Goal: Task Accomplishment & Management: Complete application form

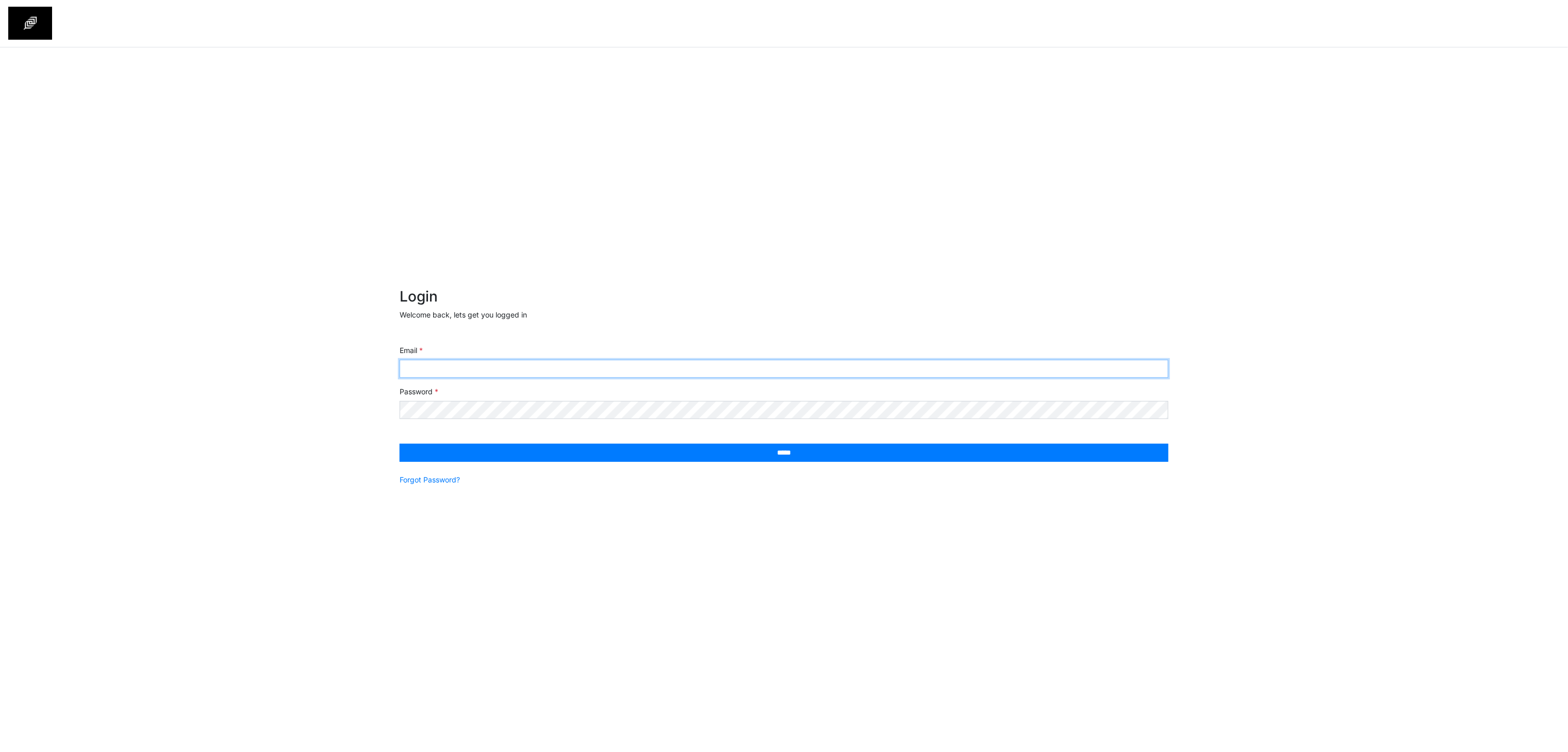
type input "**********"
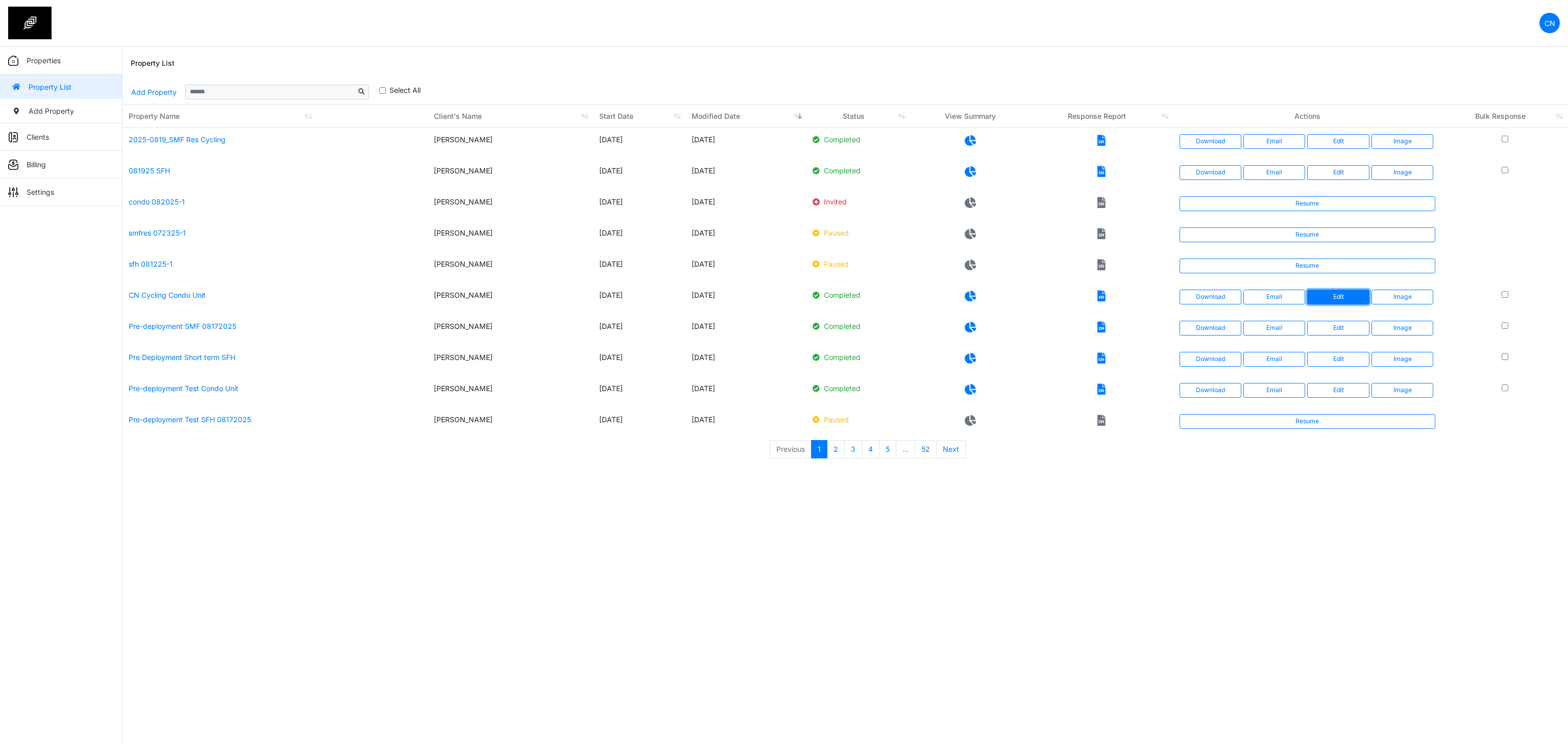
click at [1325, 299] on link "Edit" at bounding box center [1338, 297] width 62 height 14
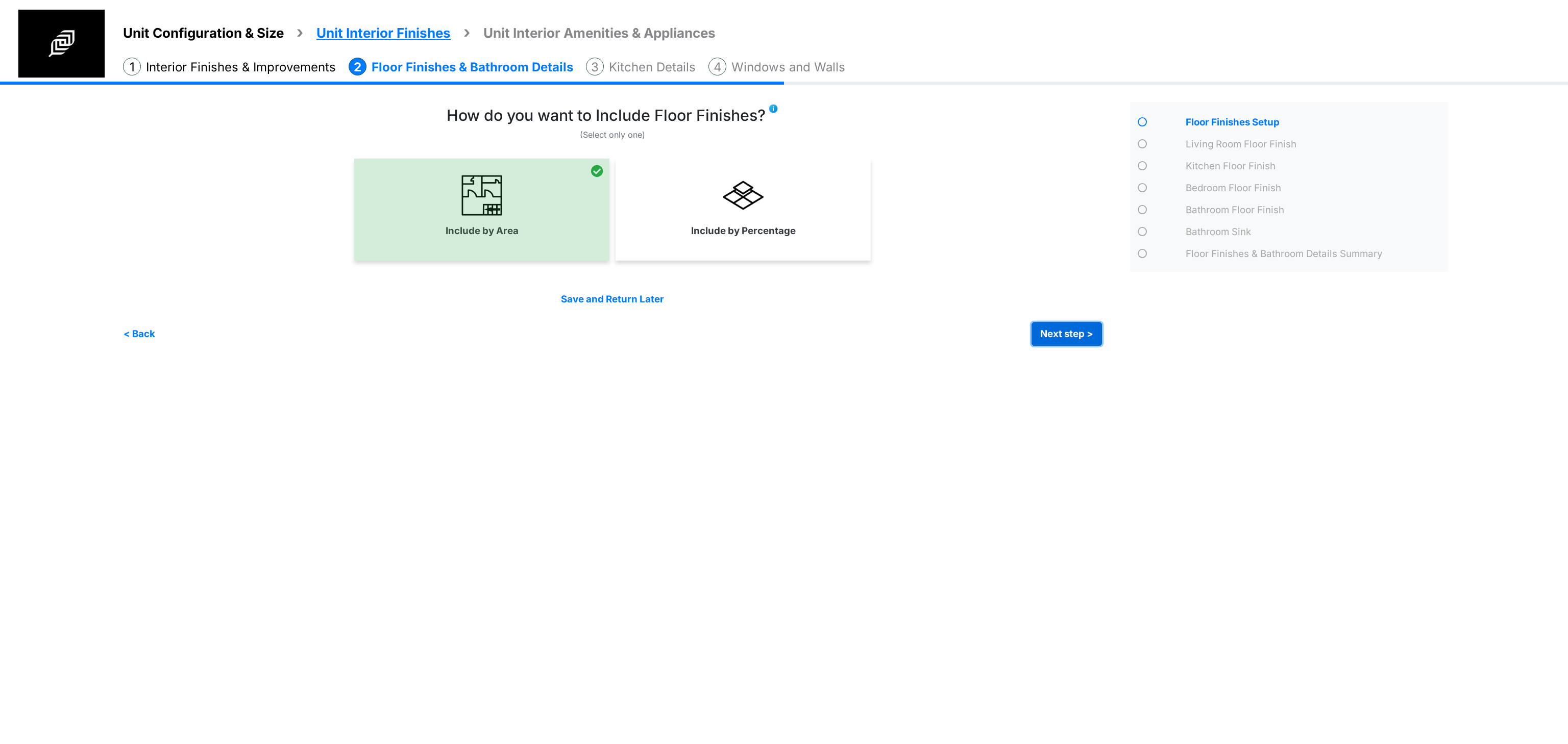
click at [1055, 332] on button "Next step >" at bounding box center [1066, 334] width 71 height 24
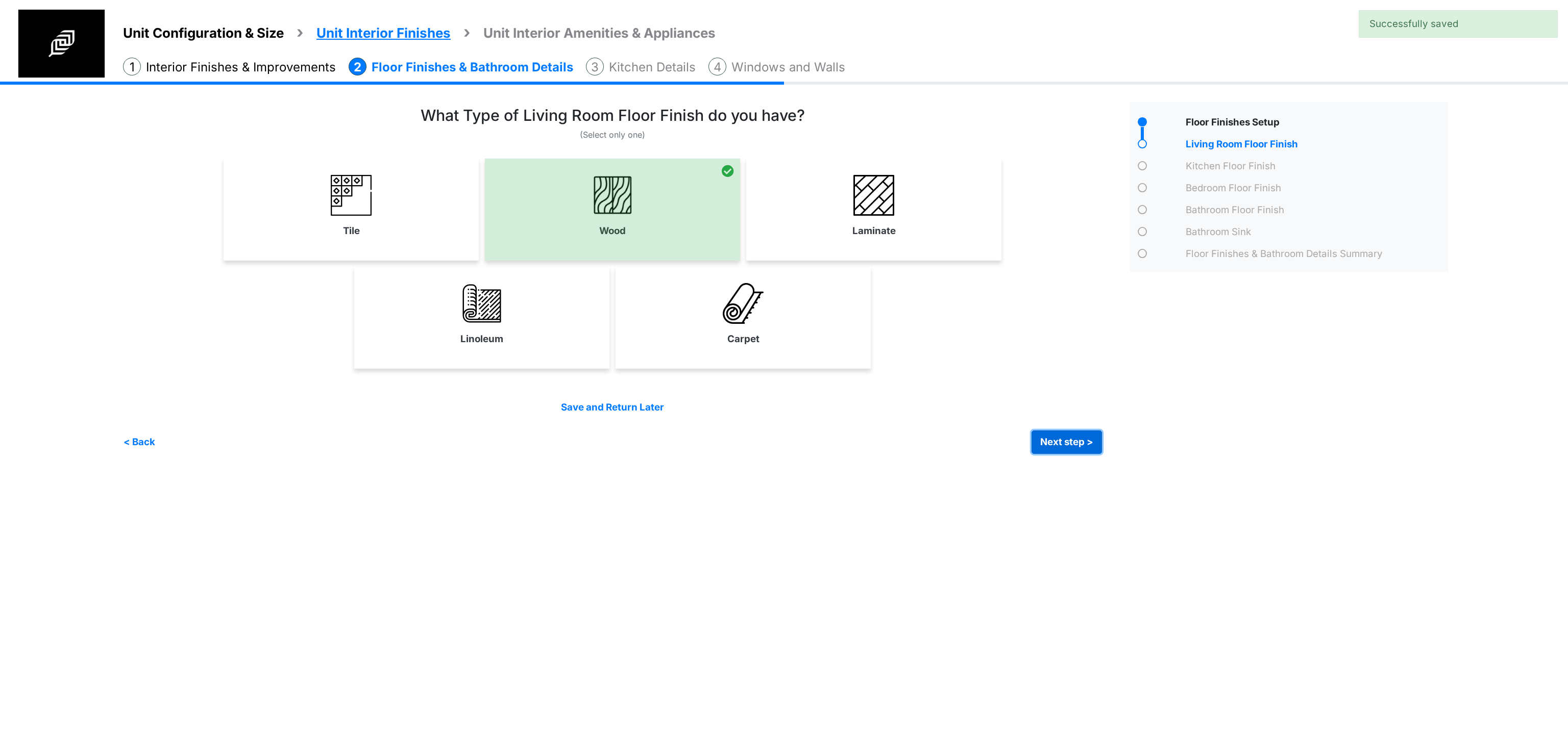
click at [1043, 448] on button "Next step >" at bounding box center [1066, 442] width 71 height 24
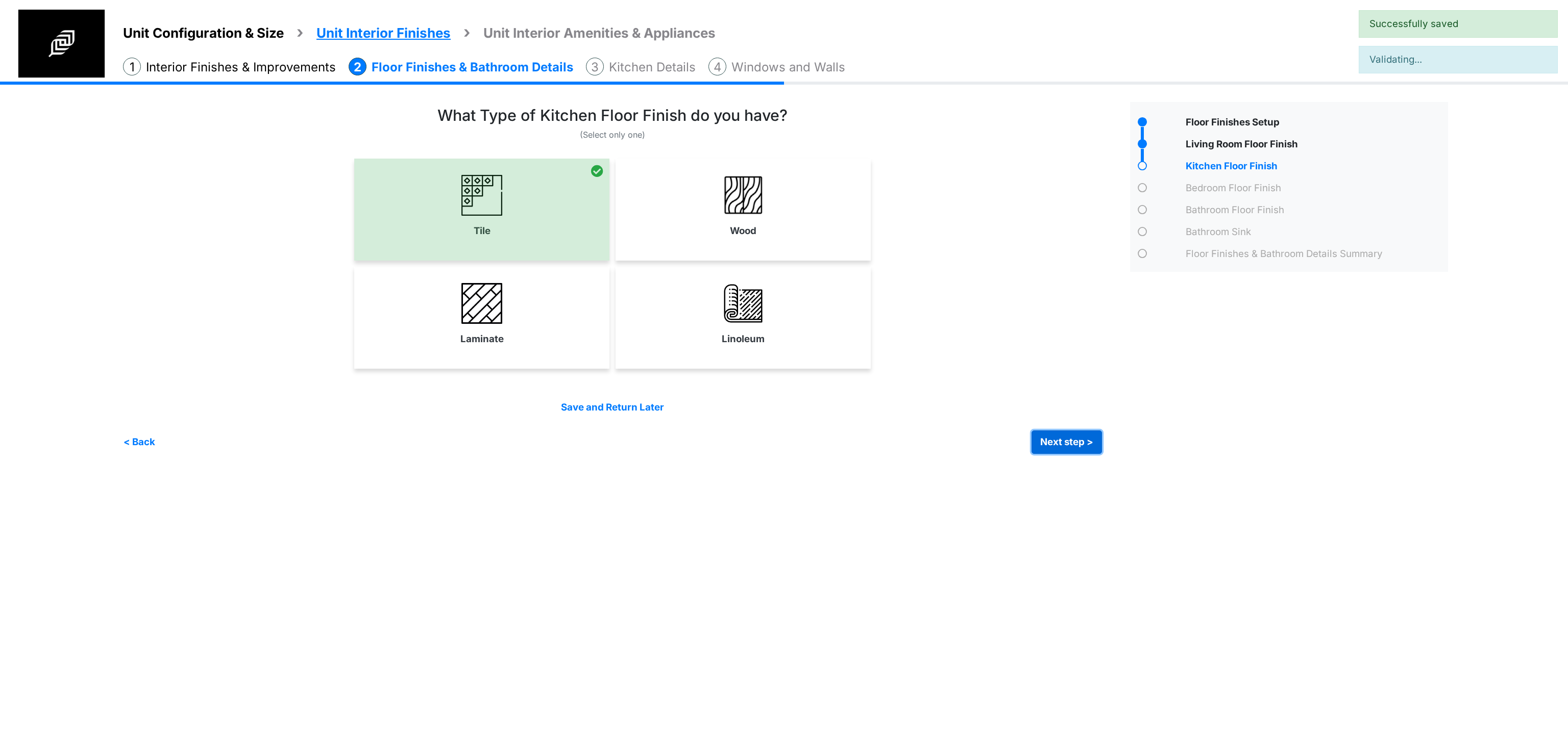
click at [1051, 438] on button "Next step >" at bounding box center [1066, 442] width 71 height 24
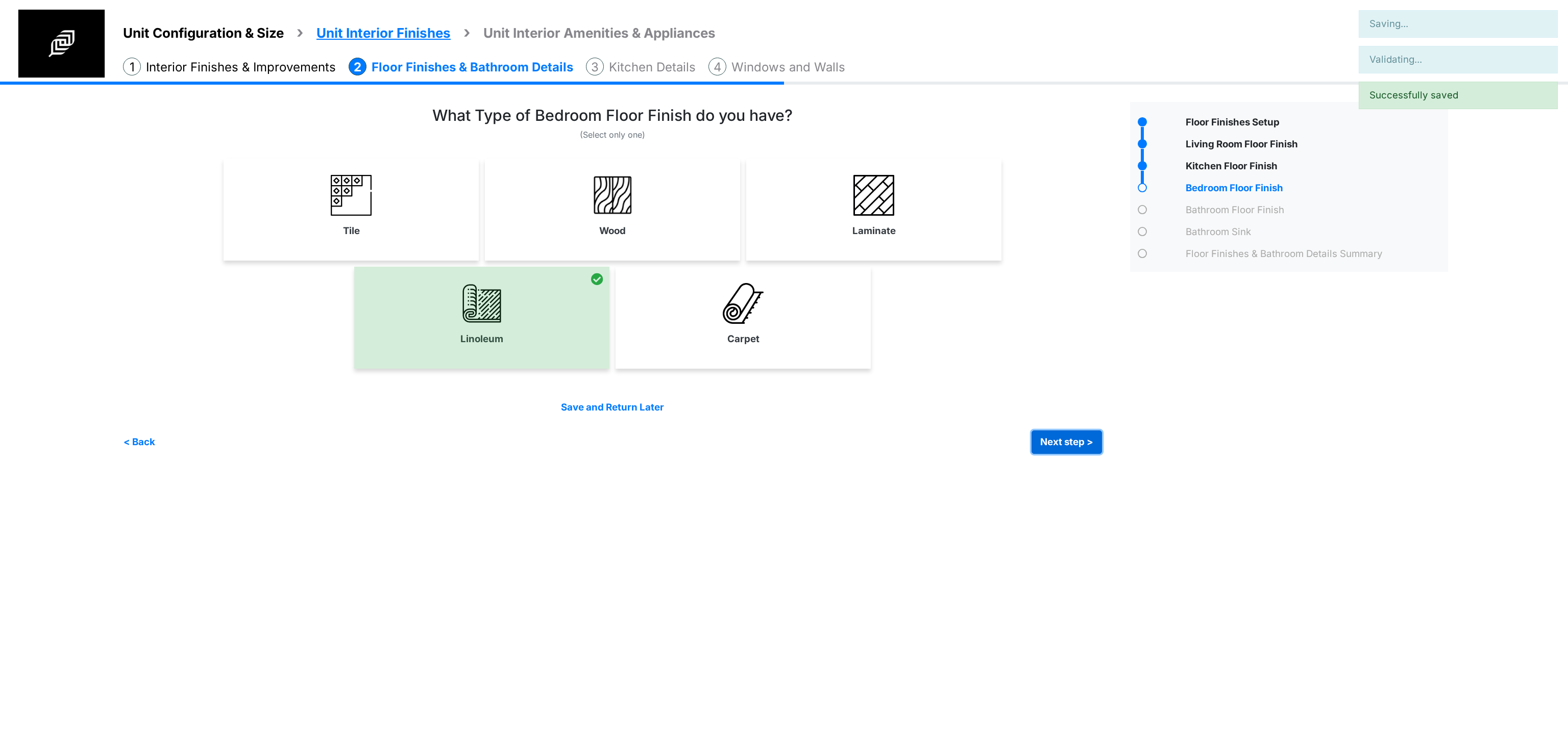
click at [1051, 438] on button "Next step >" at bounding box center [1066, 442] width 71 height 24
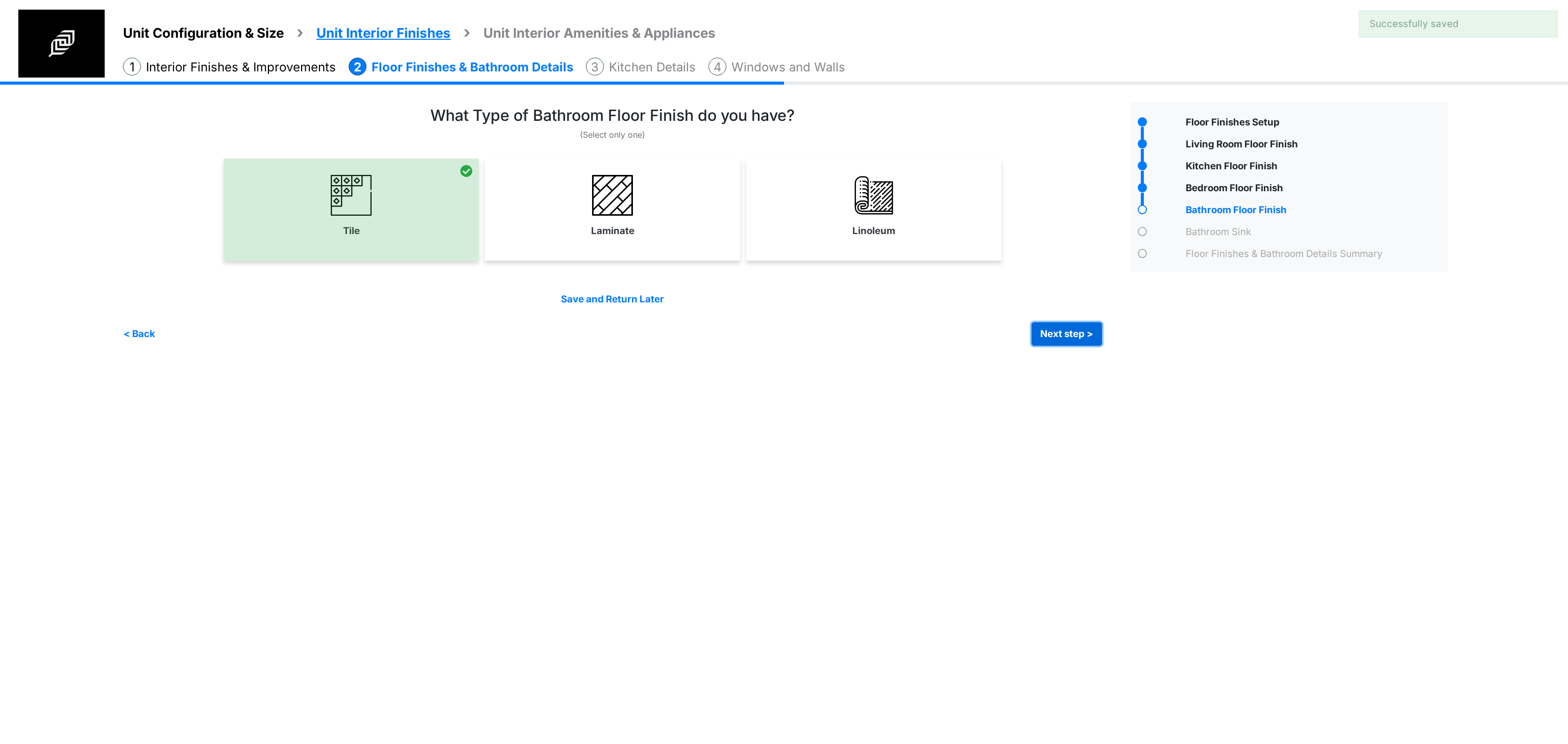
click at [1050, 344] on button "Next step >" at bounding box center [1066, 334] width 71 height 24
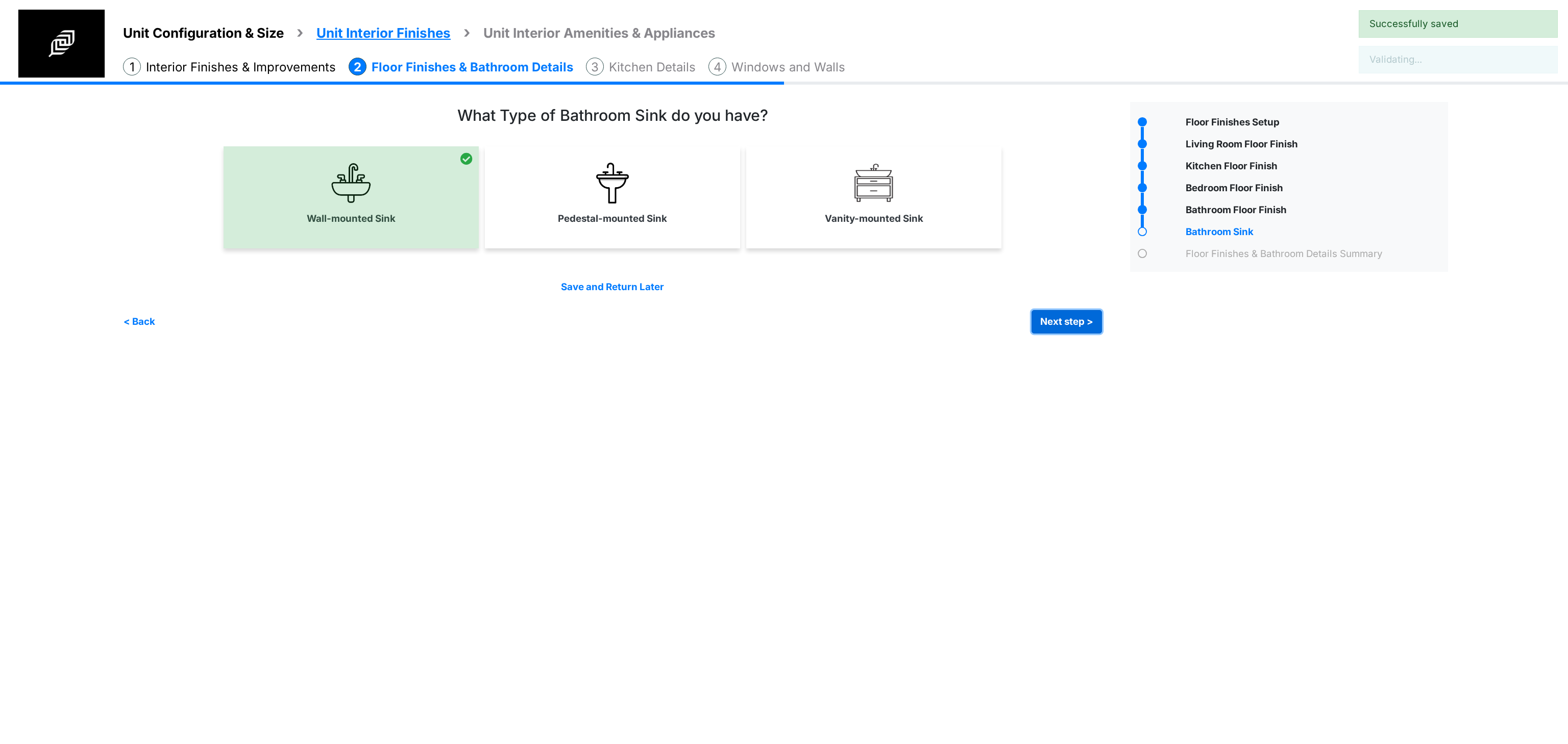
click at [1058, 326] on button "Next step >" at bounding box center [1066, 322] width 71 height 24
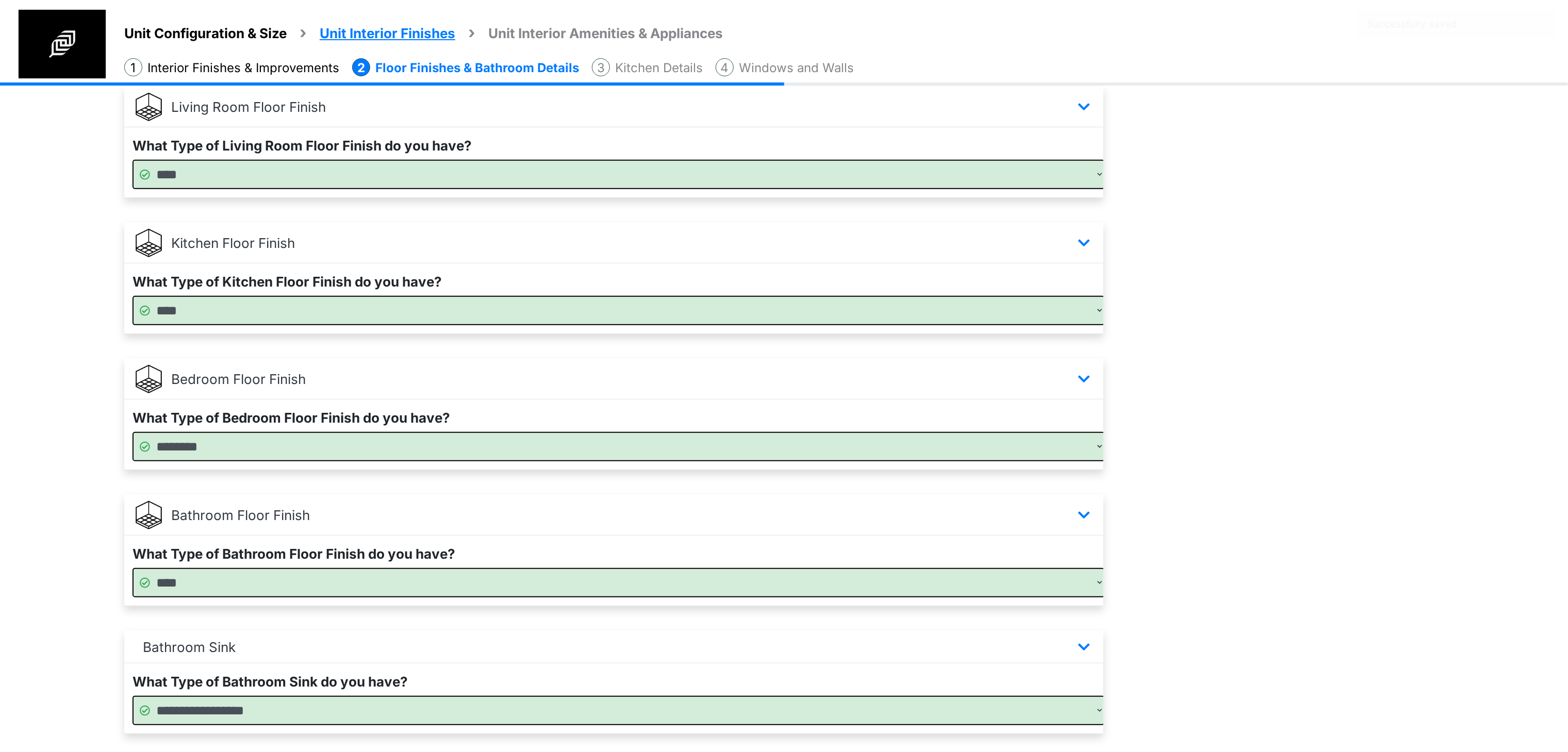
scroll to position [296, 0]
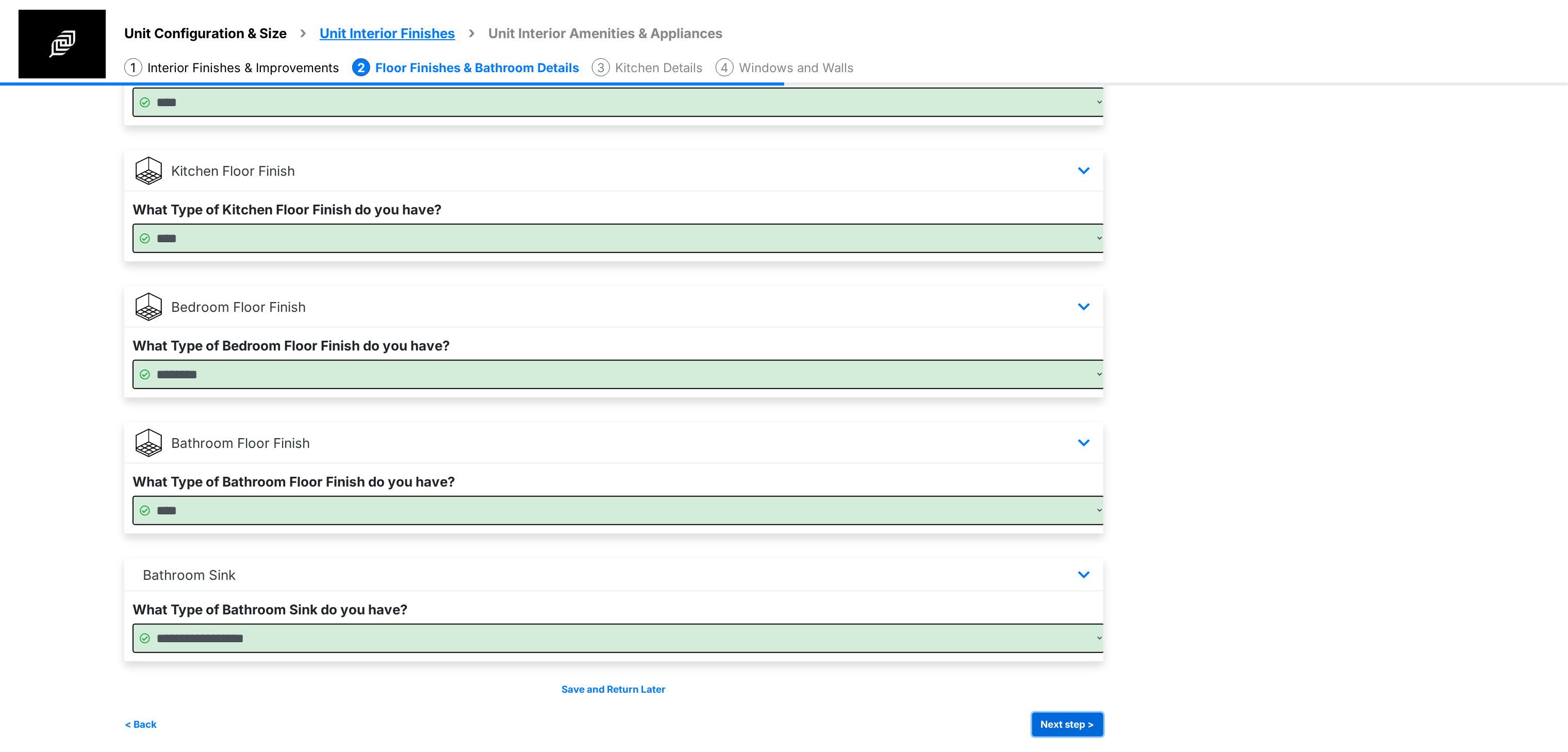
click at [1066, 717] on button "Next step >" at bounding box center [1068, 725] width 71 height 24
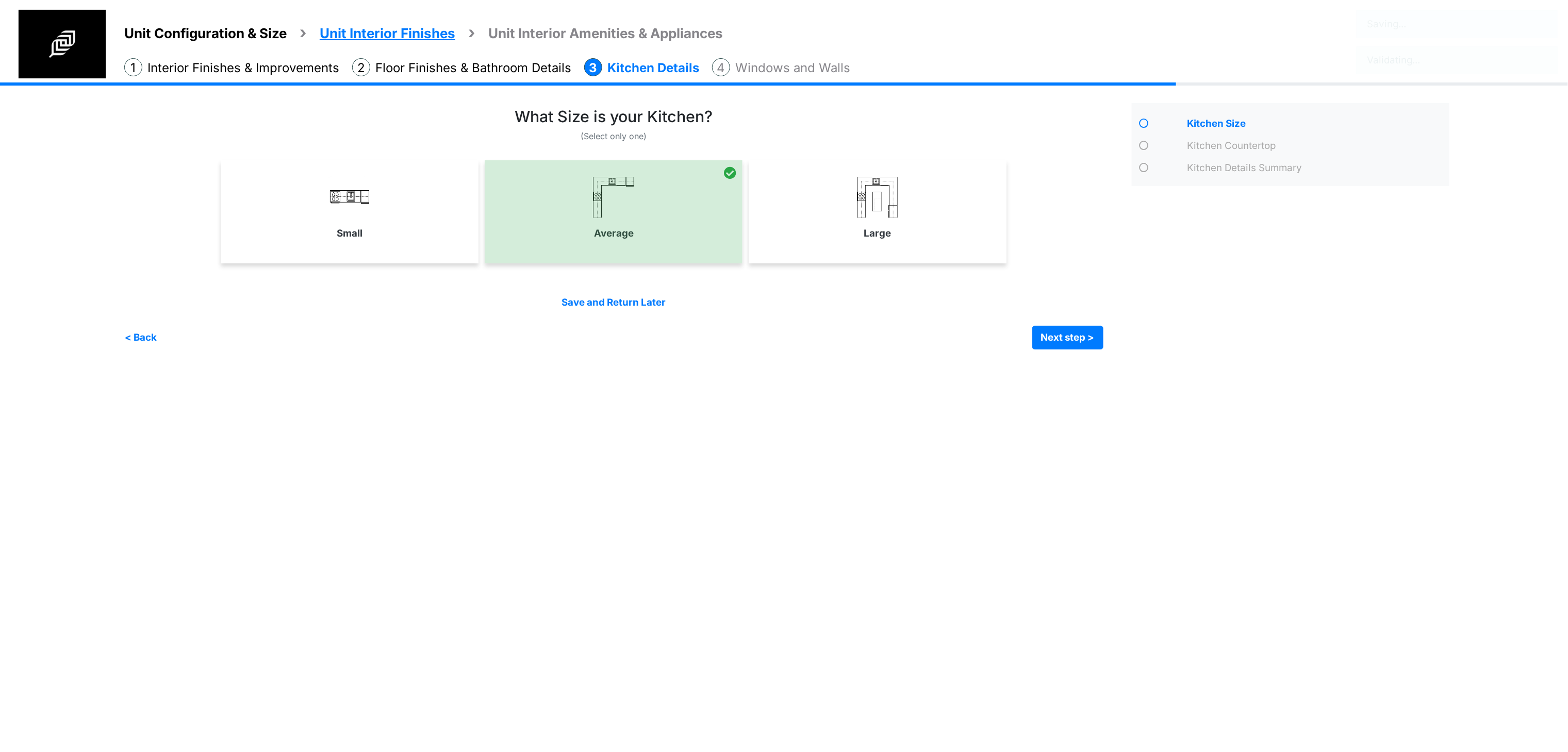
scroll to position [0, 0]
click at [1088, 341] on button "Next step >" at bounding box center [1077, 338] width 71 height 24
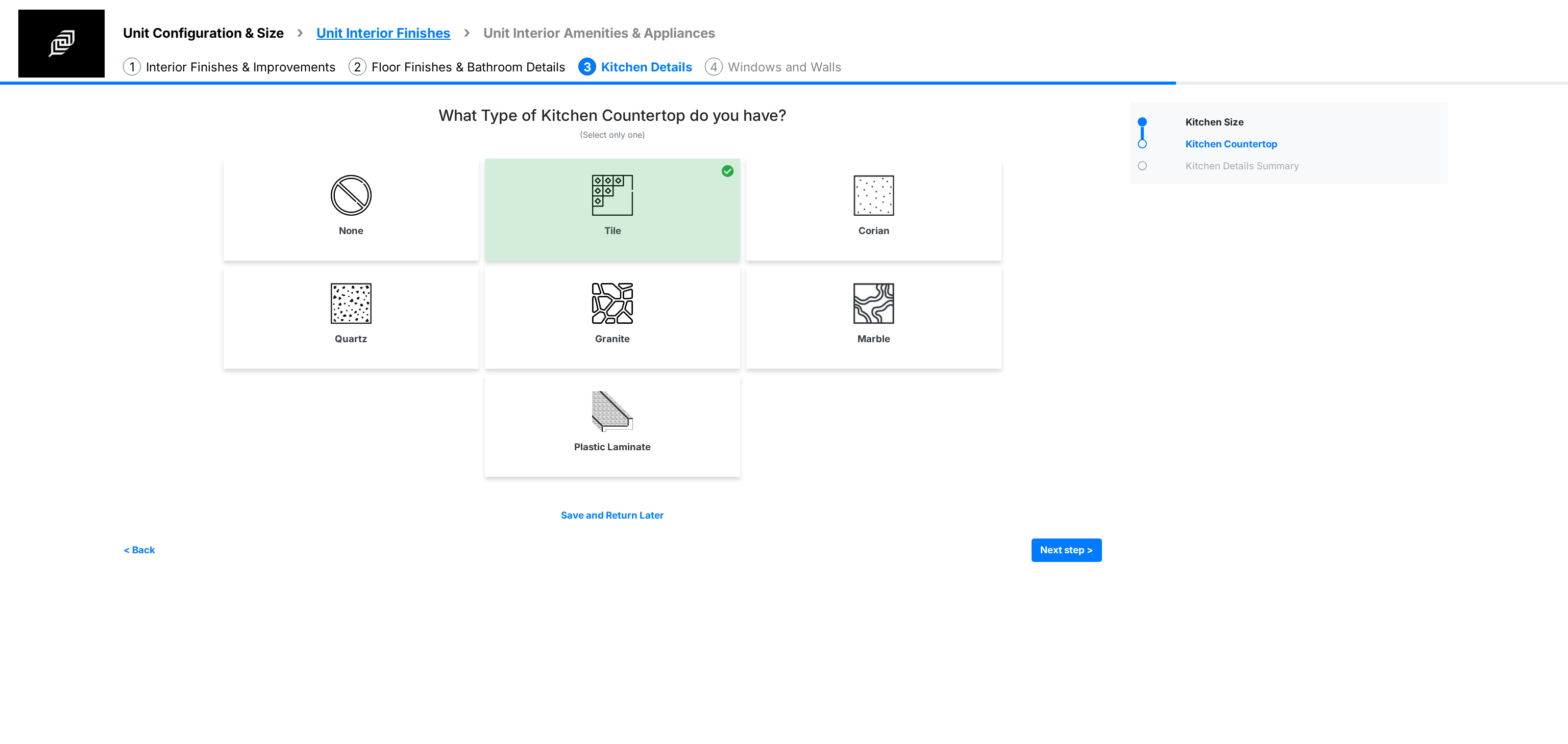
click at [688, 35] on span "Unit Interior Amenities & Appliances" at bounding box center [599, 33] width 232 height 16
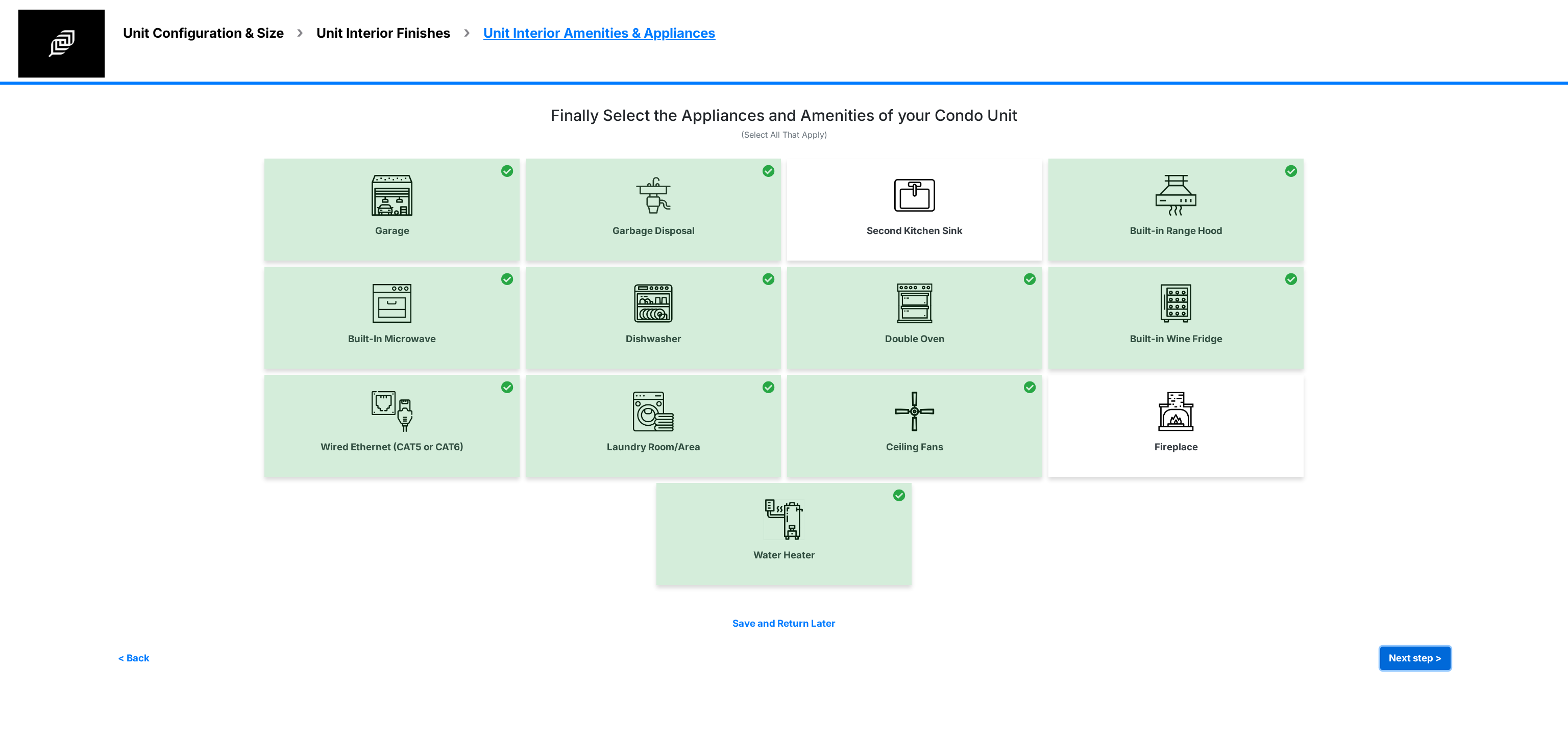
click at [1401, 661] on button "Next step >" at bounding box center [1415, 658] width 71 height 24
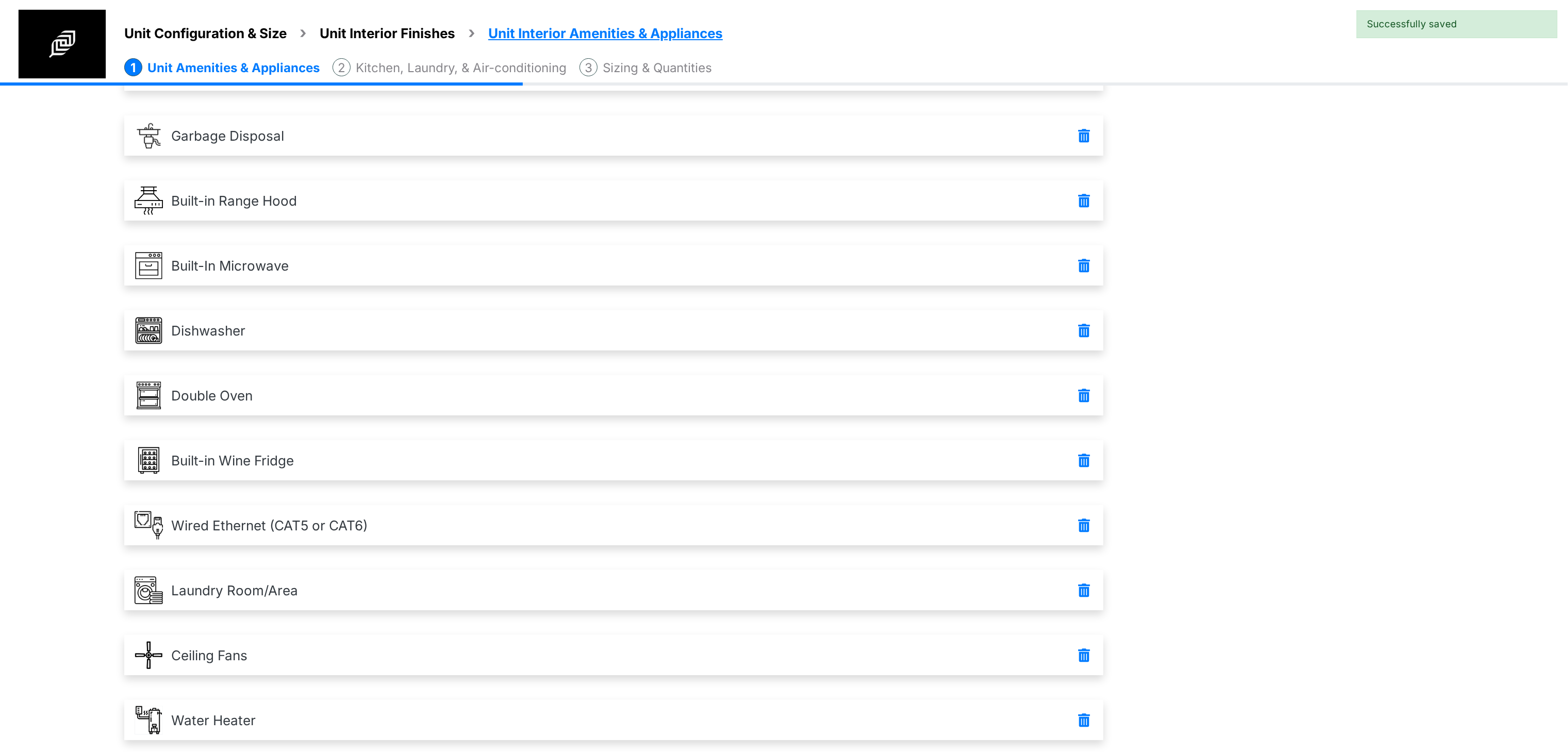
scroll to position [198, 0]
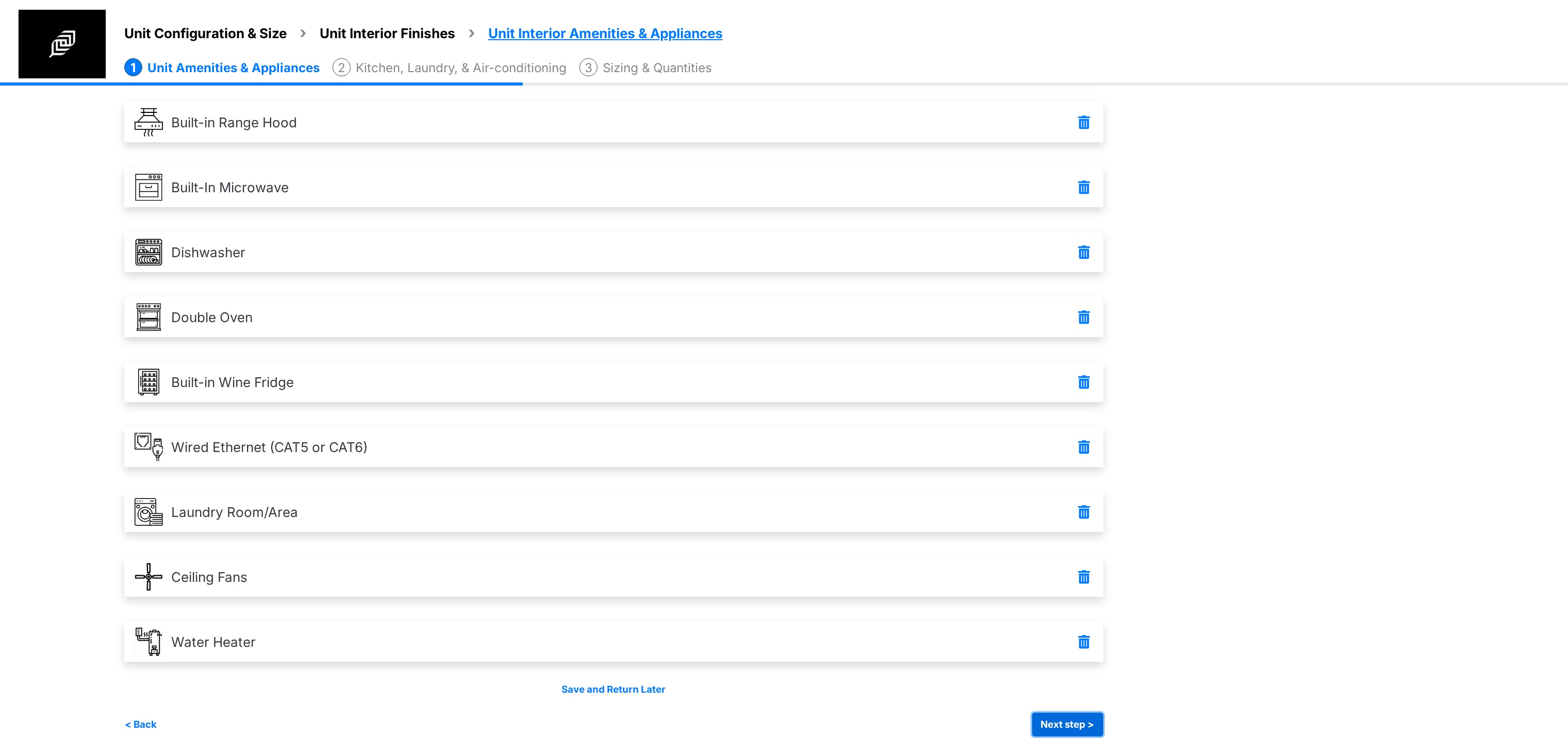
click at [1085, 733] on button "Next step >" at bounding box center [1068, 725] width 71 height 24
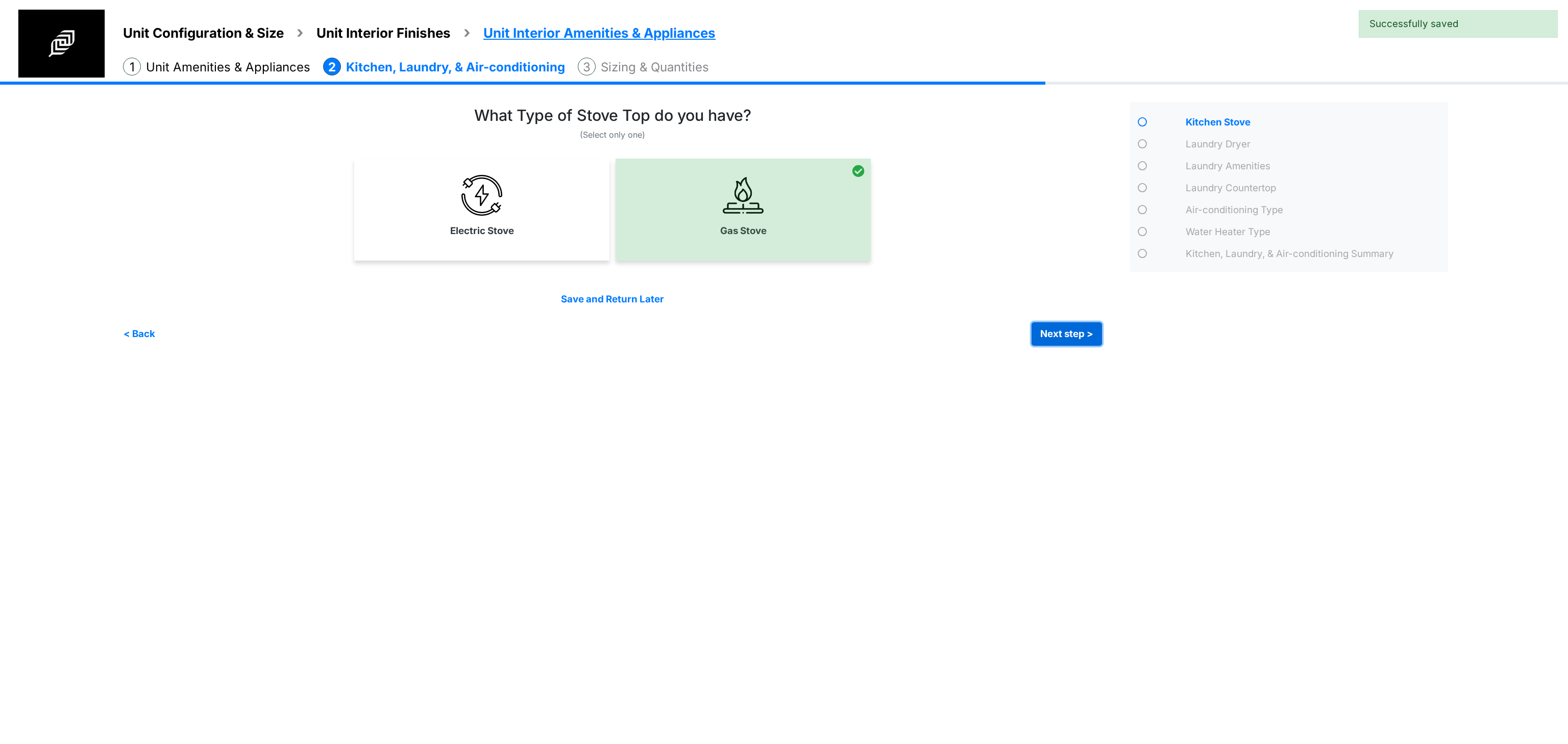
click at [1066, 339] on button "Next step >" at bounding box center [1066, 334] width 71 height 24
click at [1067, 339] on button "Next step >" at bounding box center [1066, 334] width 71 height 24
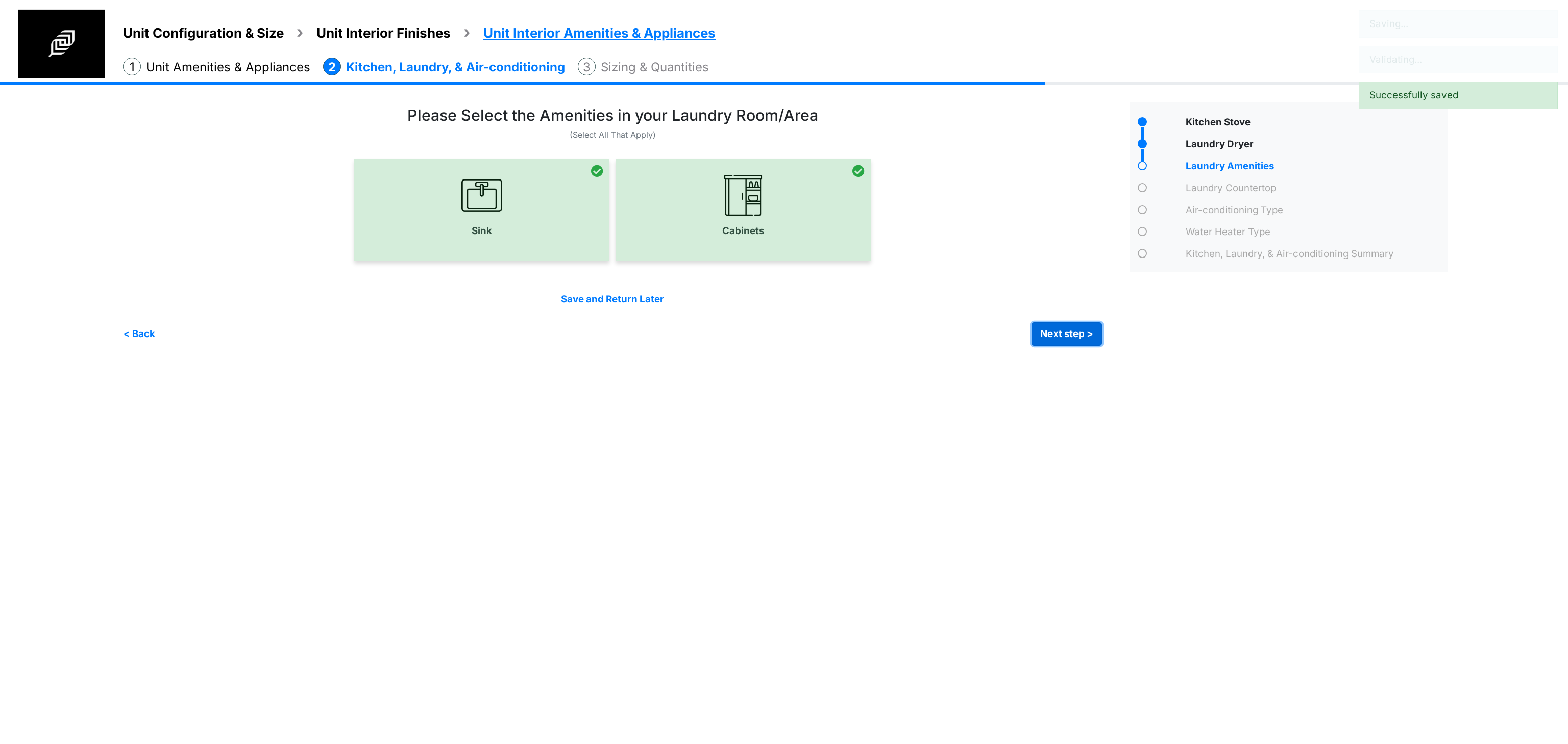
click at [1067, 339] on button "Next step >" at bounding box center [1066, 334] width 71 height 24
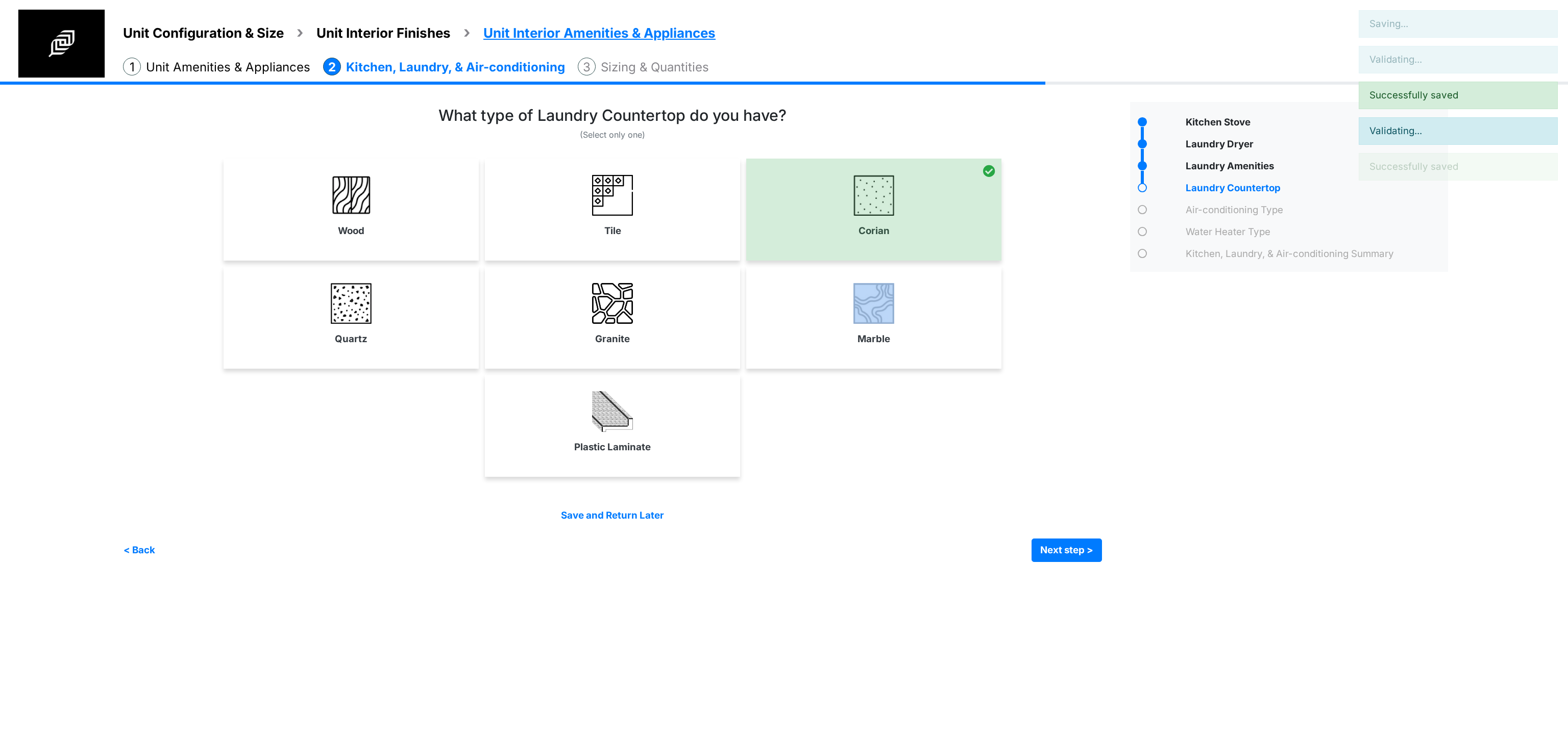
click at [1067, 339] on div "Quartz Granite Marble" at bounding box center [613, 318] width 979 height 102
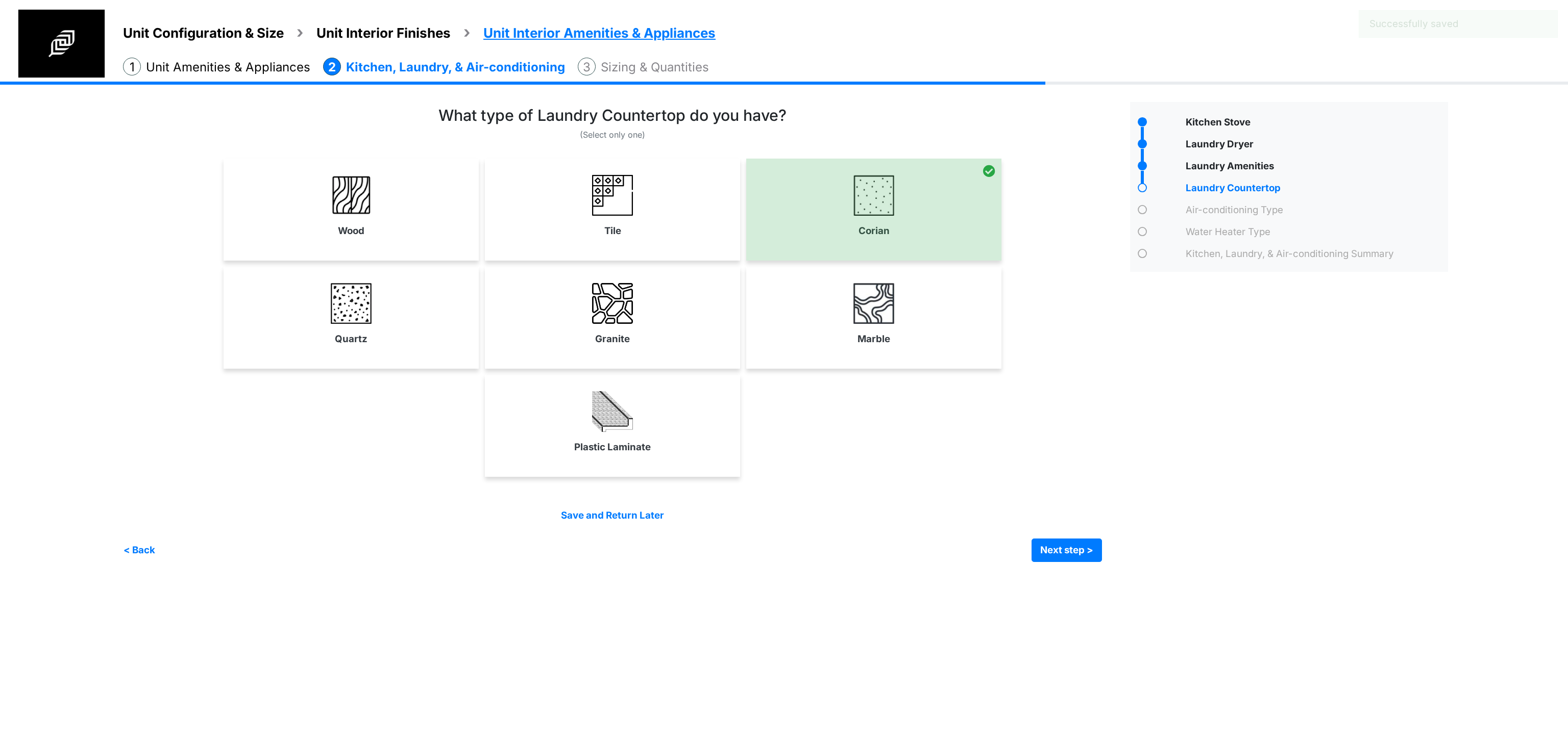
click at [1087, 529] on div "Save and Return Later < Back Next step > Save and submit" at bounding box center [613, 535] width 979 height 53
click at [1075, 546] on button "Next step >" at bounding box center [1066, 550] width 71 height 24
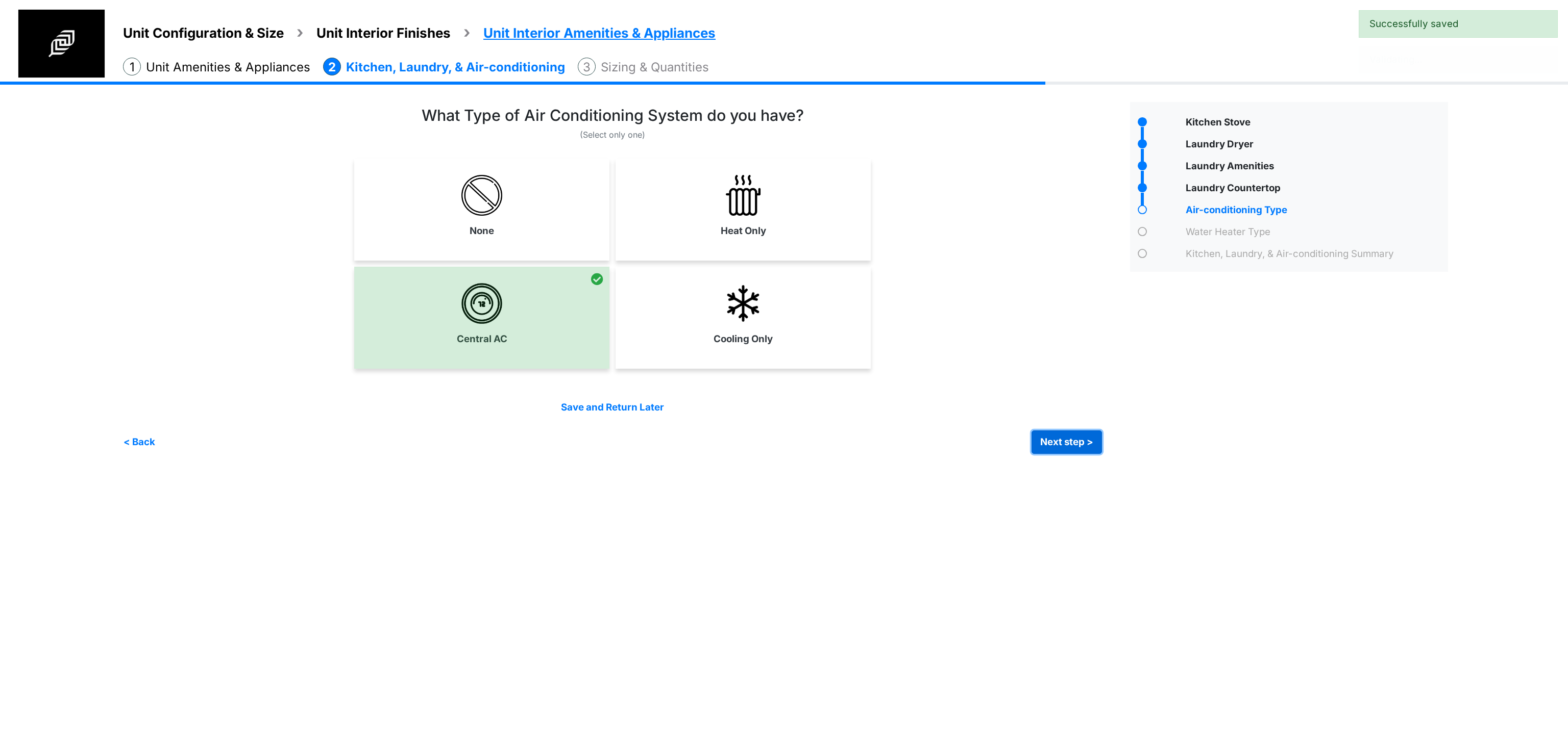
click at [1070, 444] on button "Next step >" at bounding box center [1066, 442] width 71 height 24
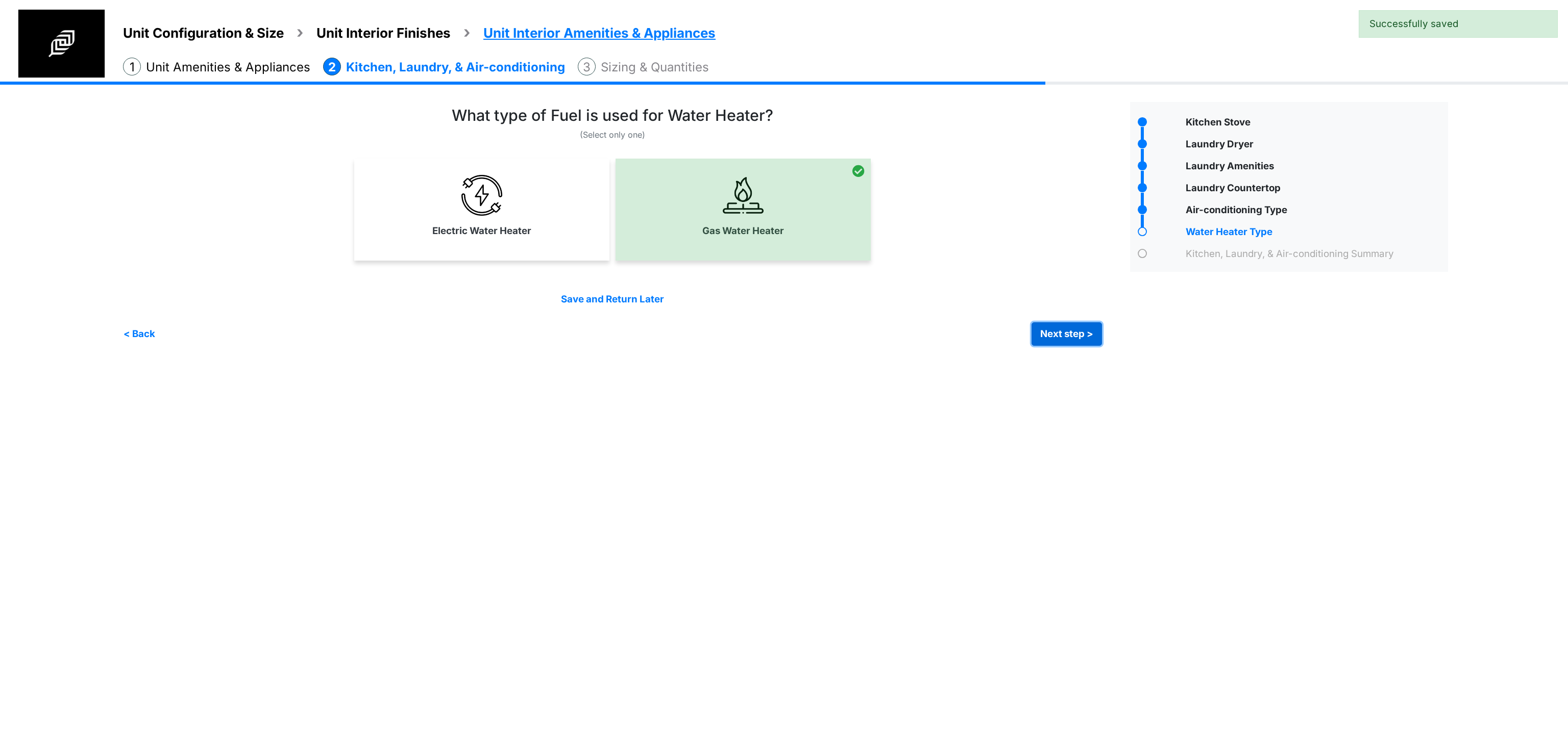
click at [1073, 339] on button "Next step >" at bounding box center [1066, 334] width 71 height 24
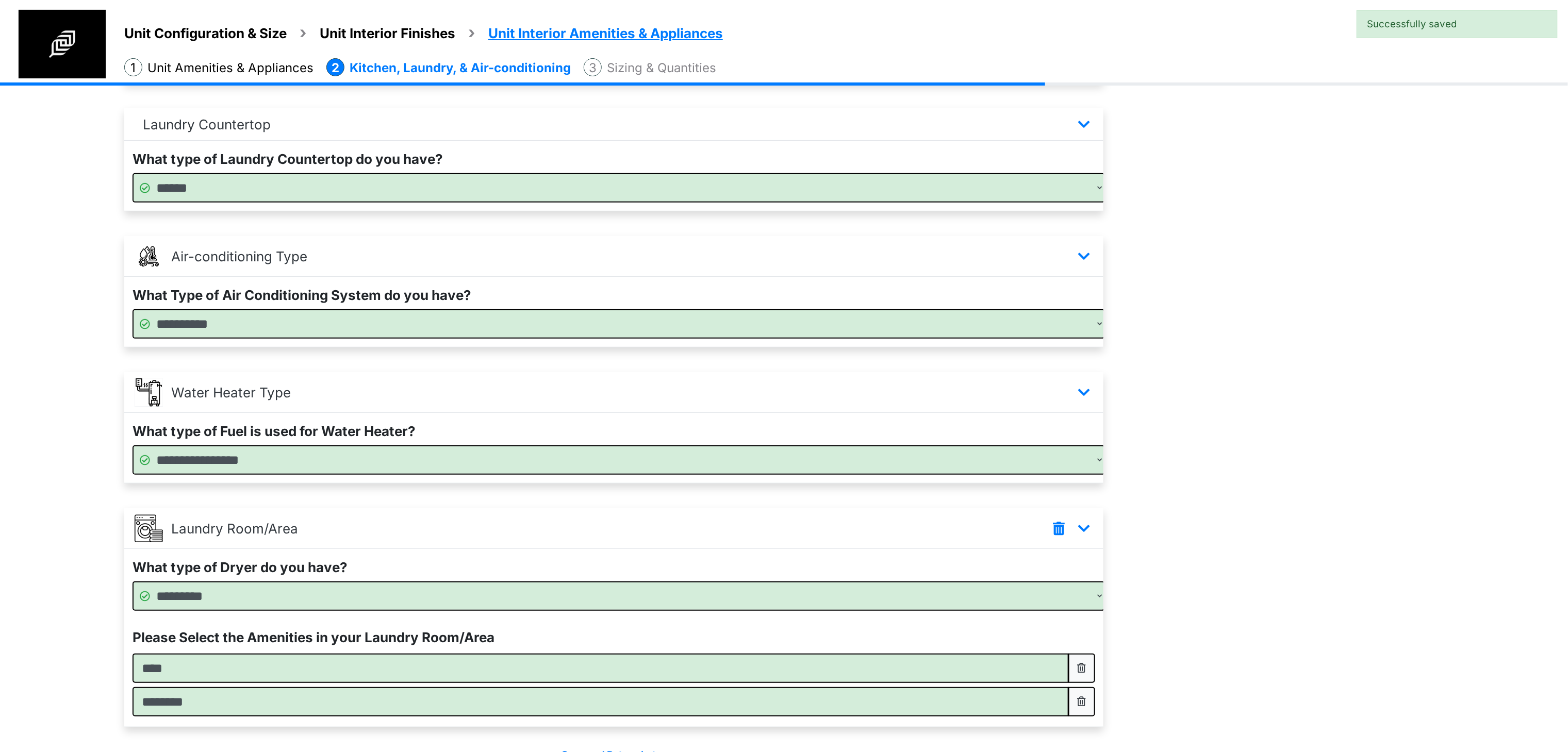
scroll to position [267, 0]
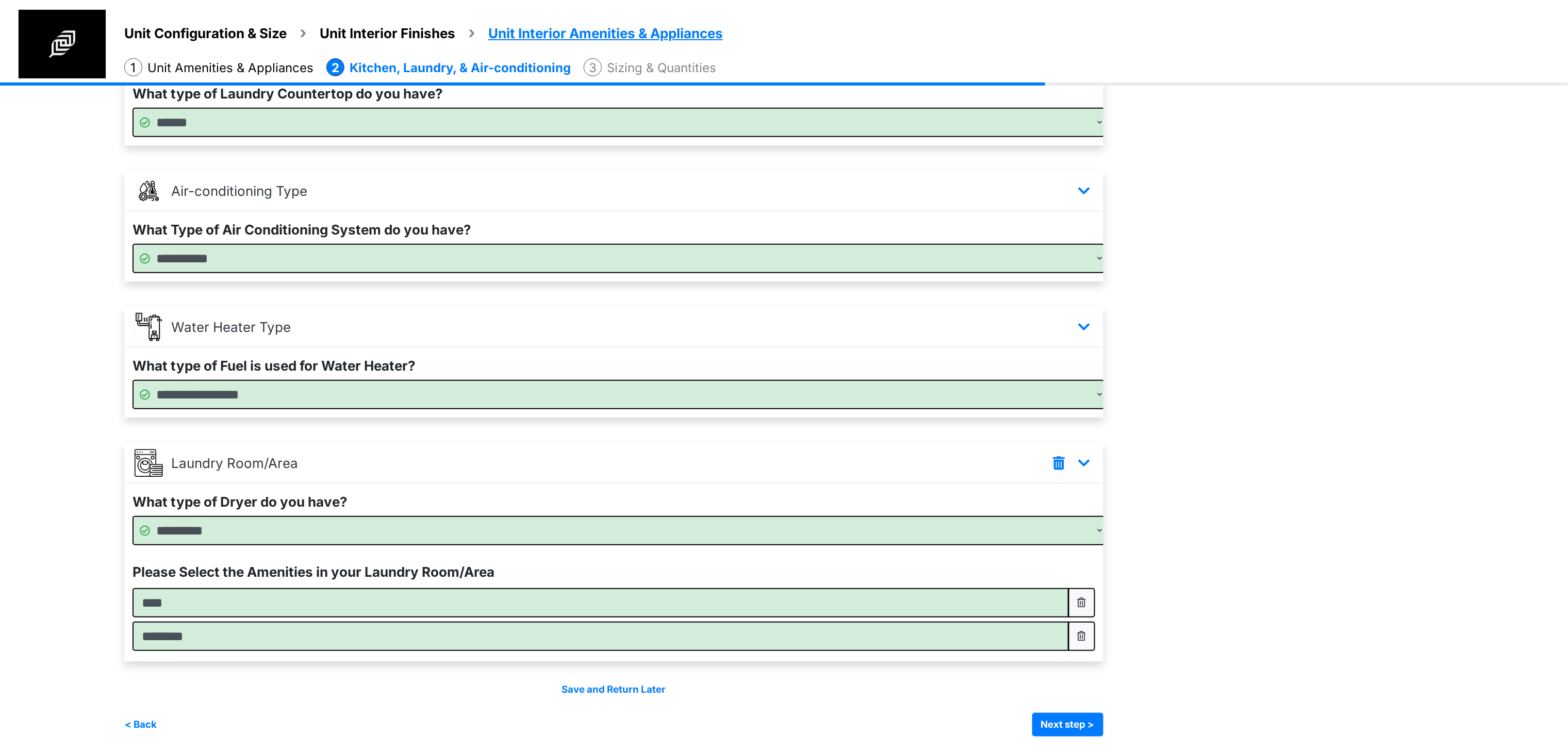
click at [1082, 706] on div "Save and Return Later < Back Next step > Save and submit" at bounding box center [614, 709] width 979 height 53
click at [1076, 723] on button "Next step >" at bounding box center [1068, 725] width 71 height 24
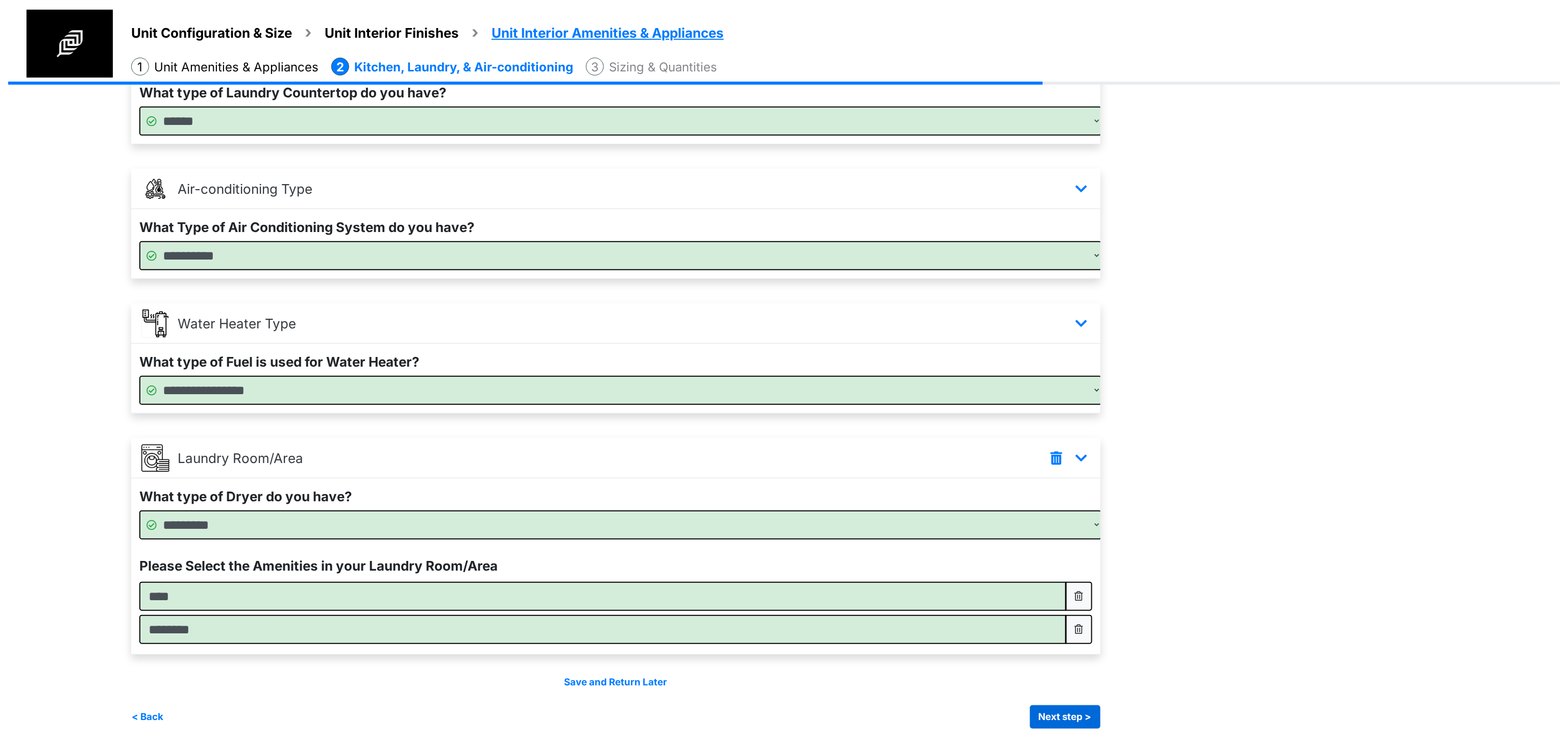
scroll to position [0, 0]
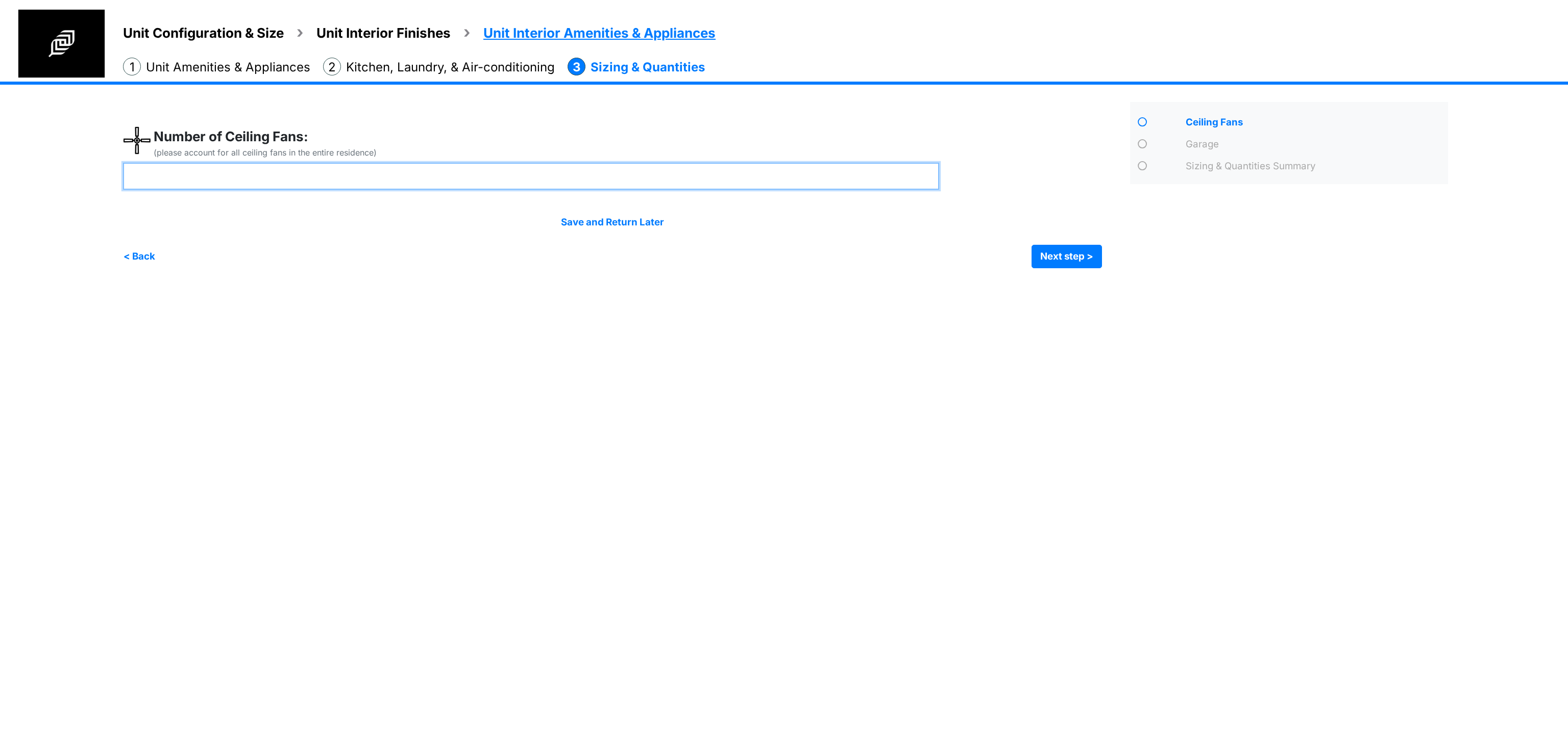
click at [737, 175] on input "number" at bounding box center [531, 176] width 816 height 27
type input "*"
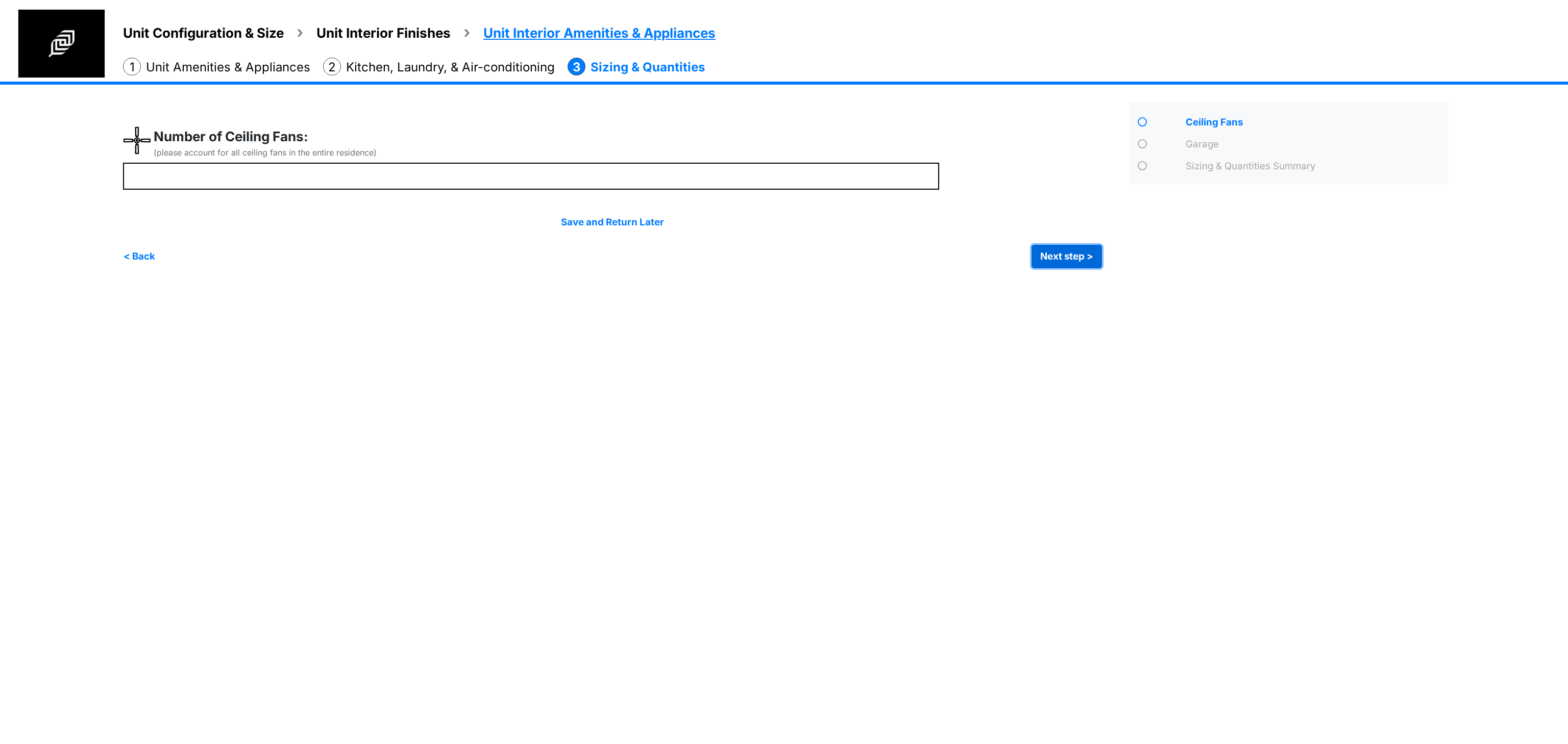
type input "*"
click at [1055, 265] on button "Next step >" at bounding box center [1066, 257] width 71 height 24
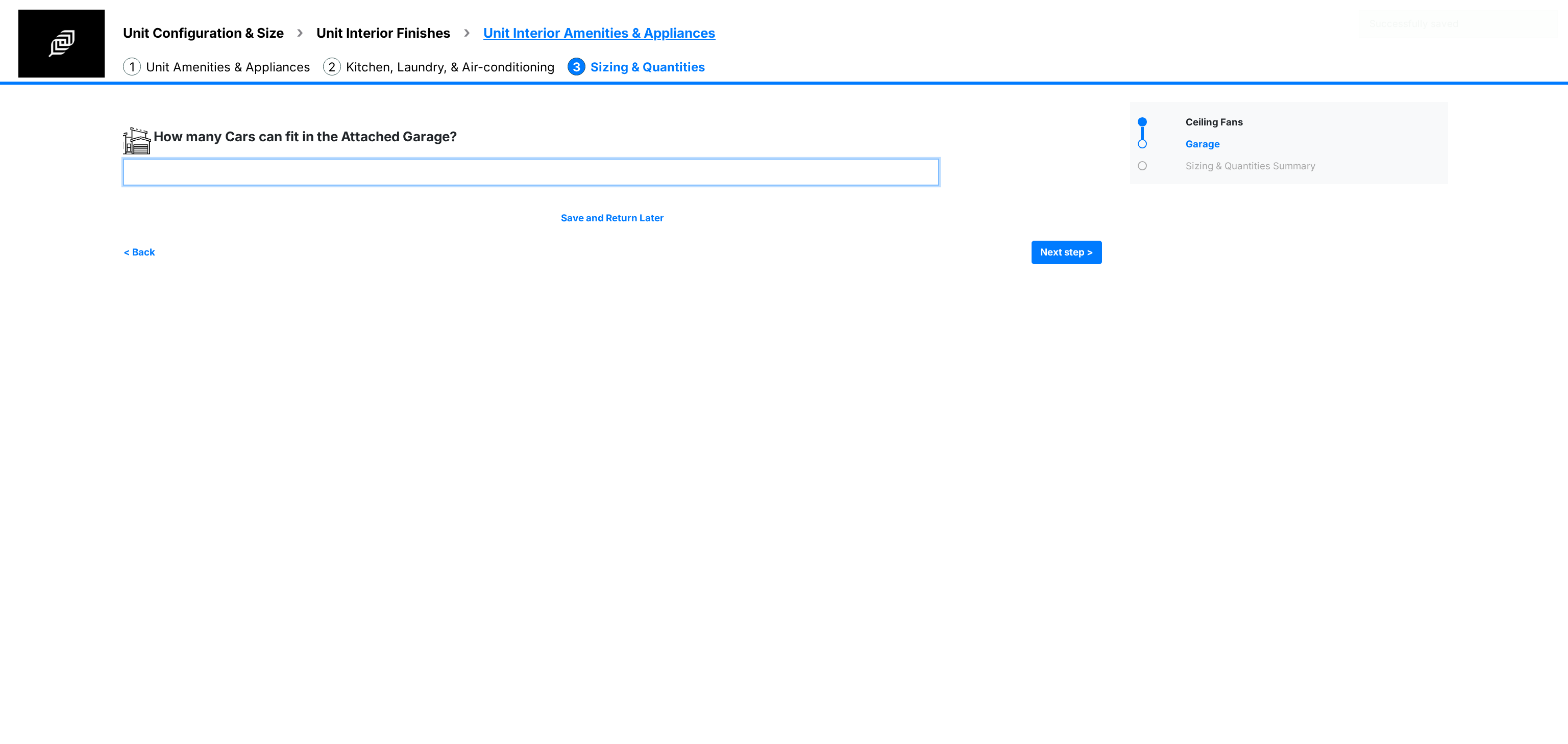
click at [617, 166] on input "number" at bounding box center [531, 172] width 816 height 27
type input "*"
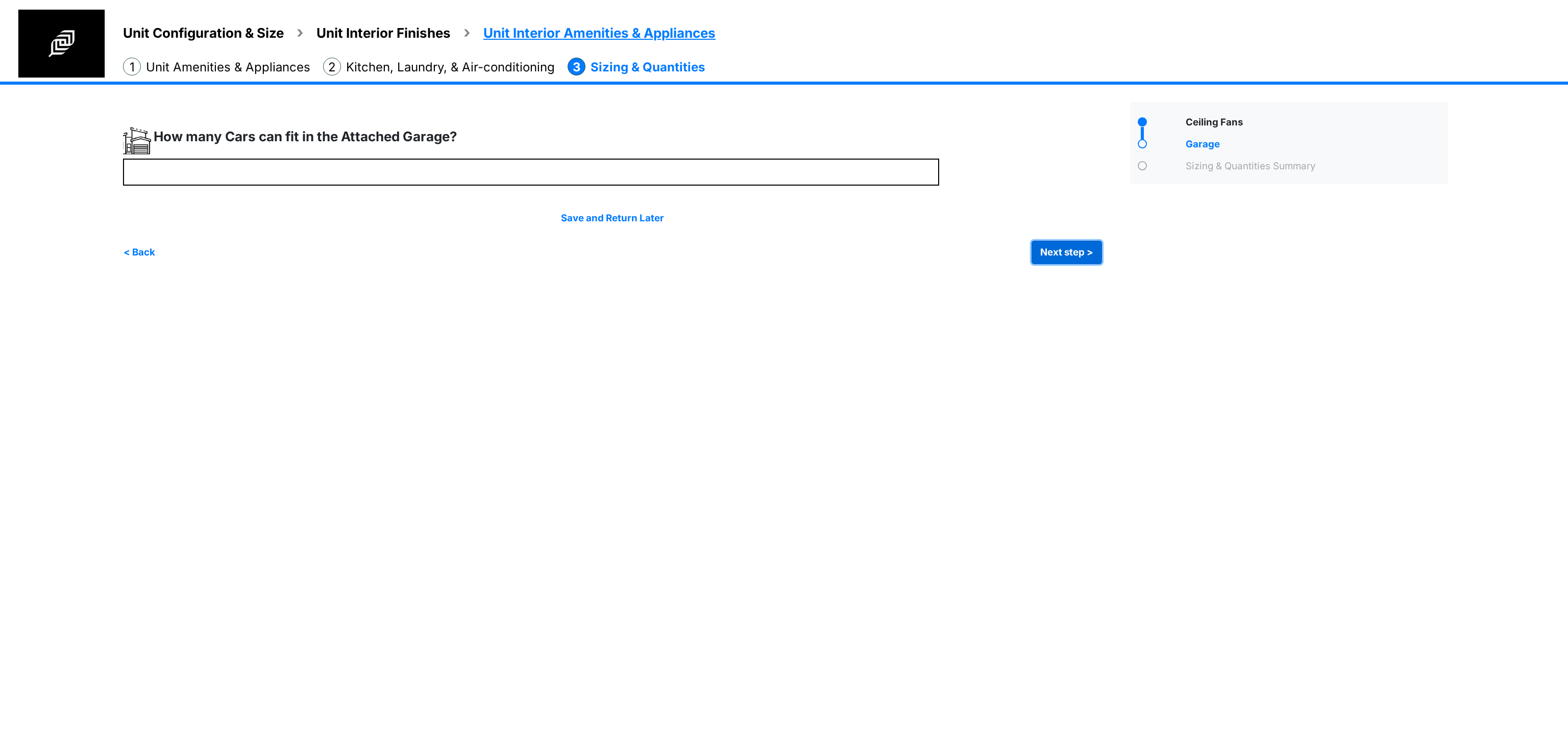
type input "*"
click at [1071, 248] on button "Next step >" at bounding box center [1066, 252] width 71 height 24
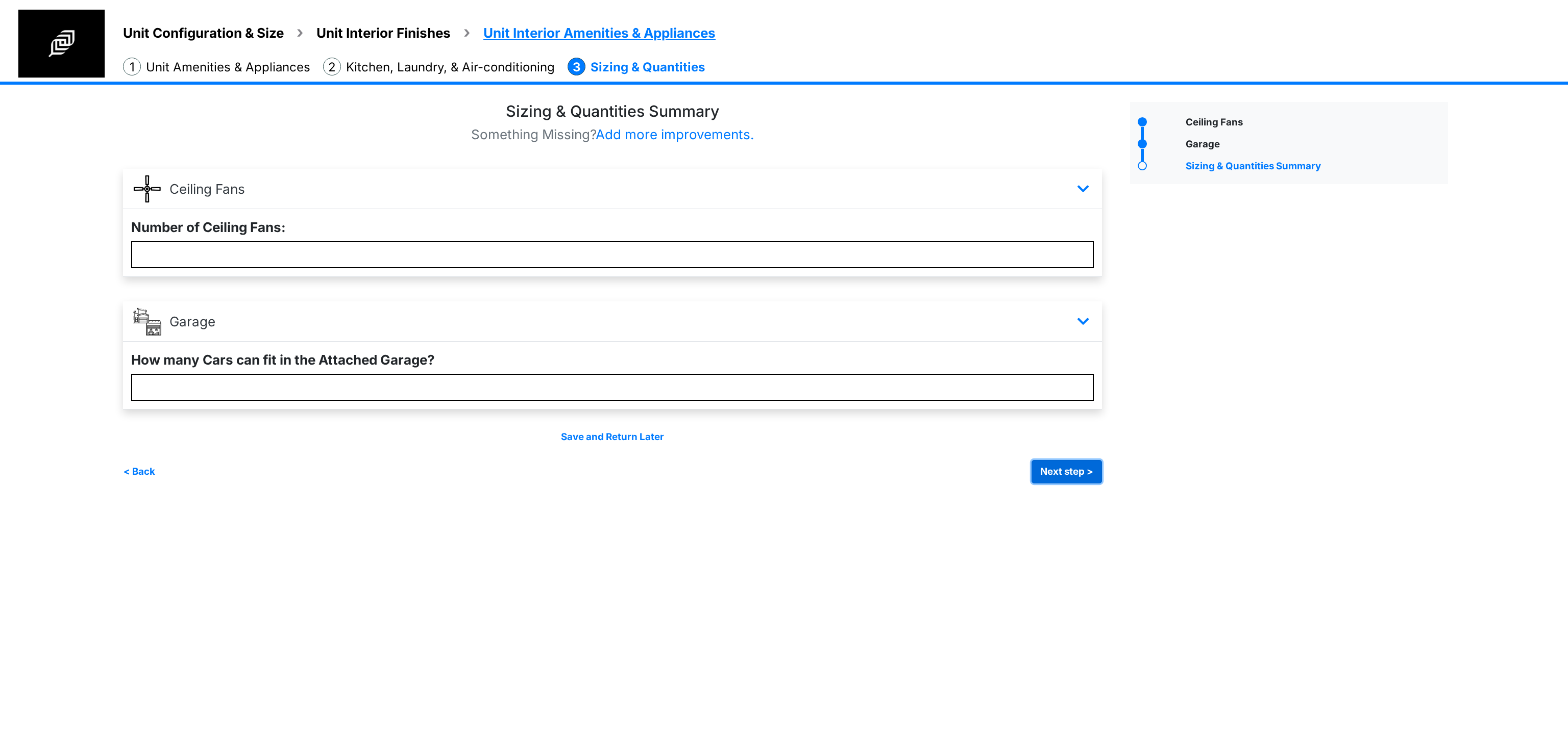
click at [1068, 467] on button "Next step >" at bounding box center [1066, 472] width 71 height 24
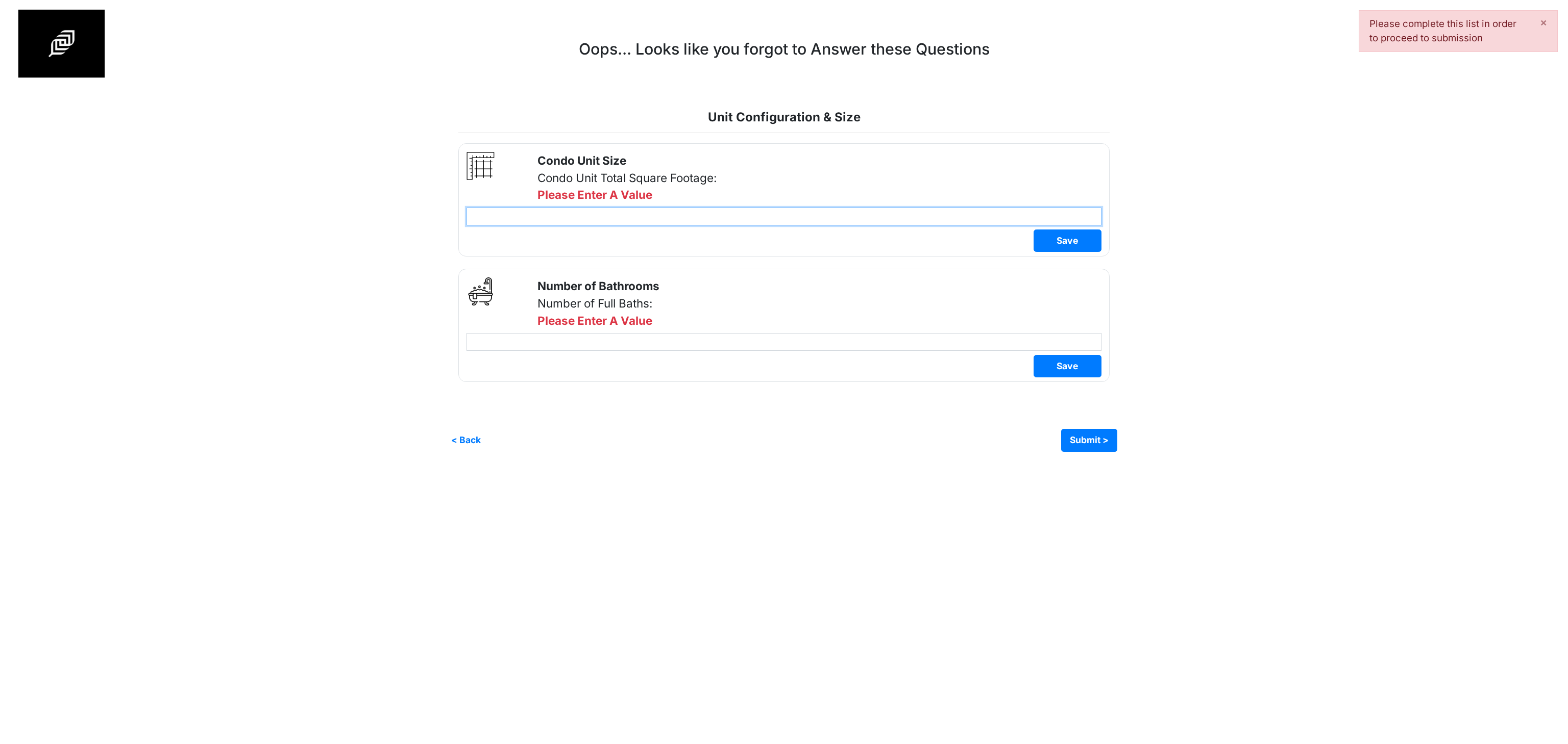
click at [685, 220] on input "number" at bounding box center [783, 216] width 635 height 18
type input "****"
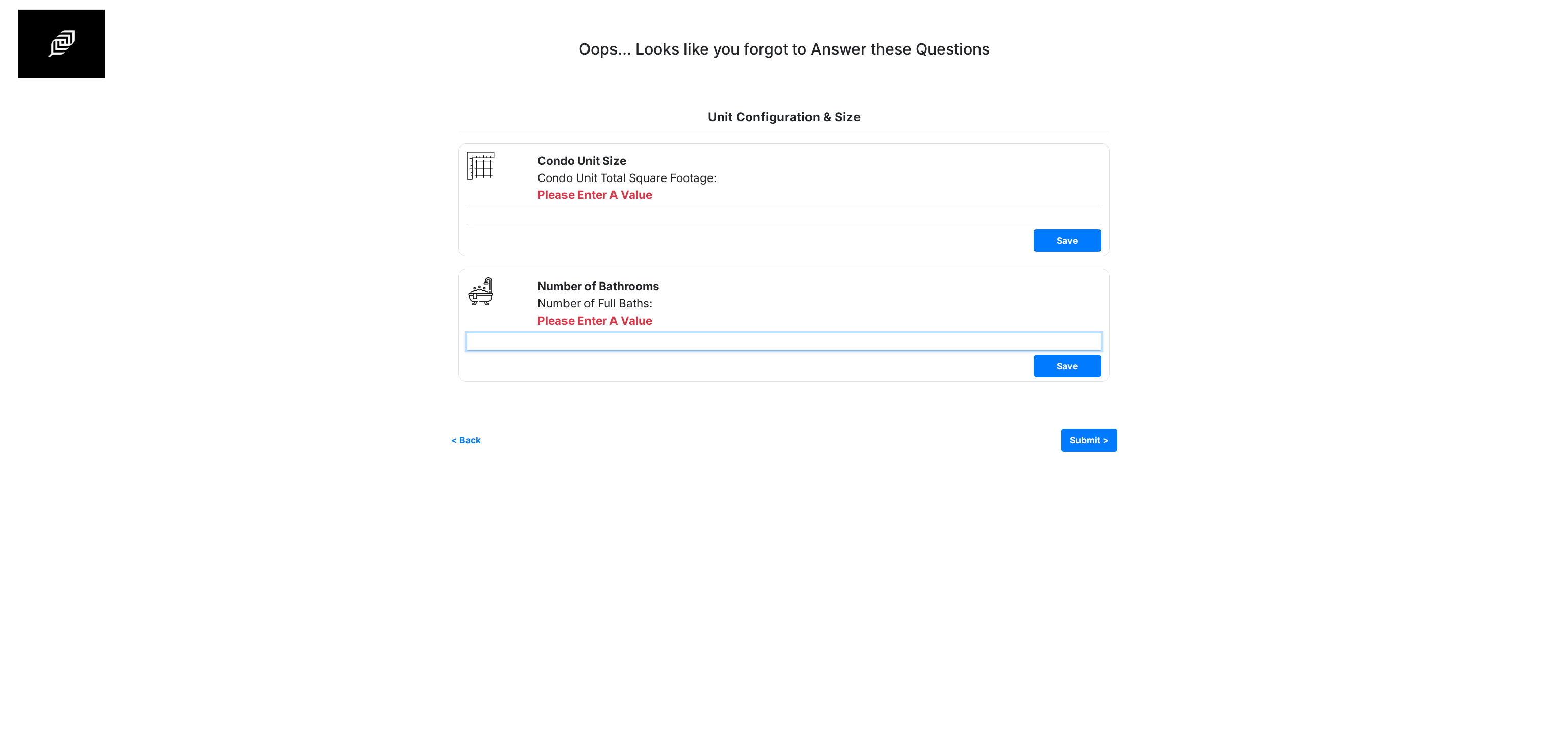
click at [572, 345] on div "Number of Bathrooms Number of Full Baths: Please Enter A Value" at bounding box center [784, 326] width 651 height 113
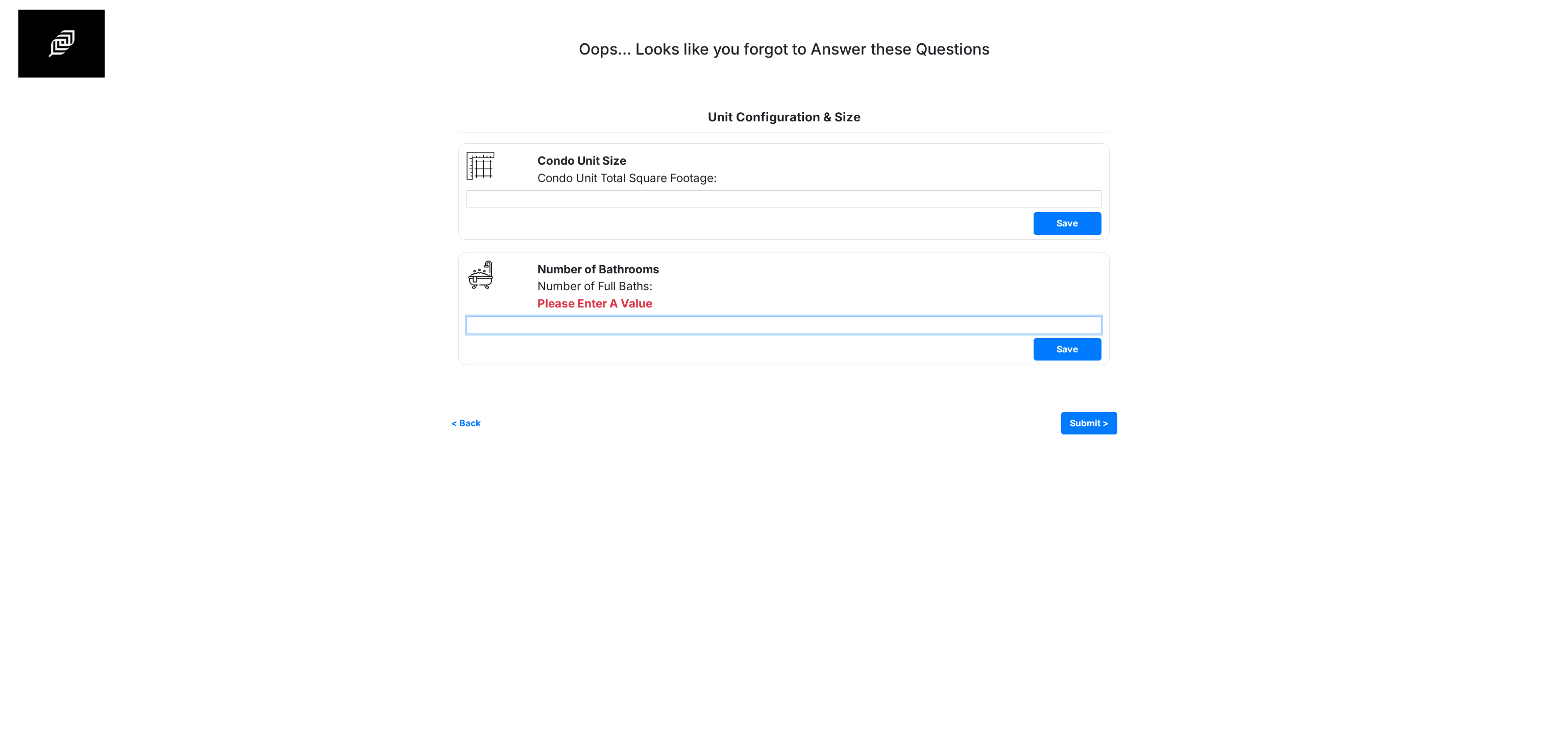
type input "*"
click at [1100, 434] on div "Unit Configuration & Size Unit Interior Finishes Unit Interior Amenities & Appl…" at bounding box center [784, 225] width 1568 height 450
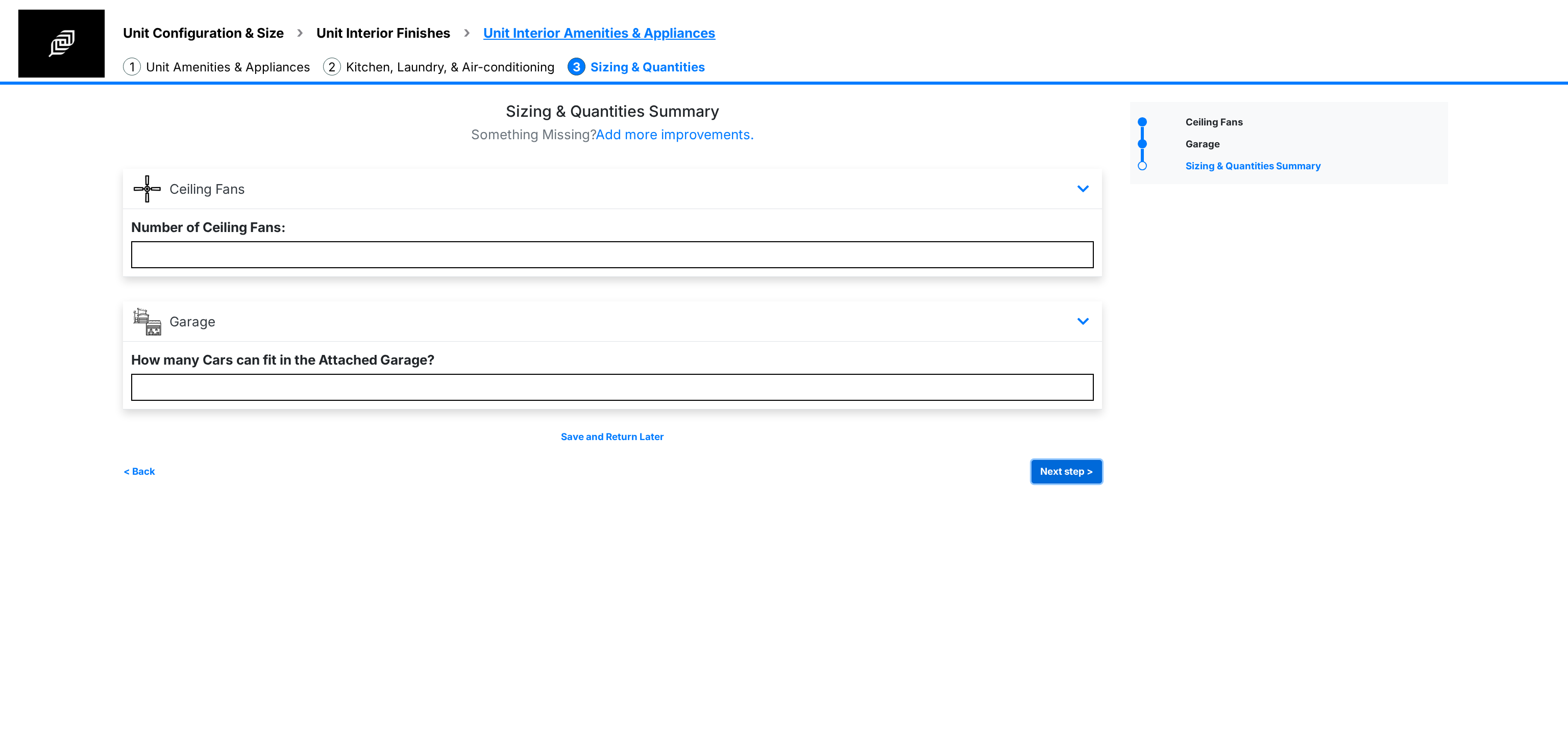
click at [1066, 472] on button "Next step >" at bounding box center [1066, 472] width 71 height 24
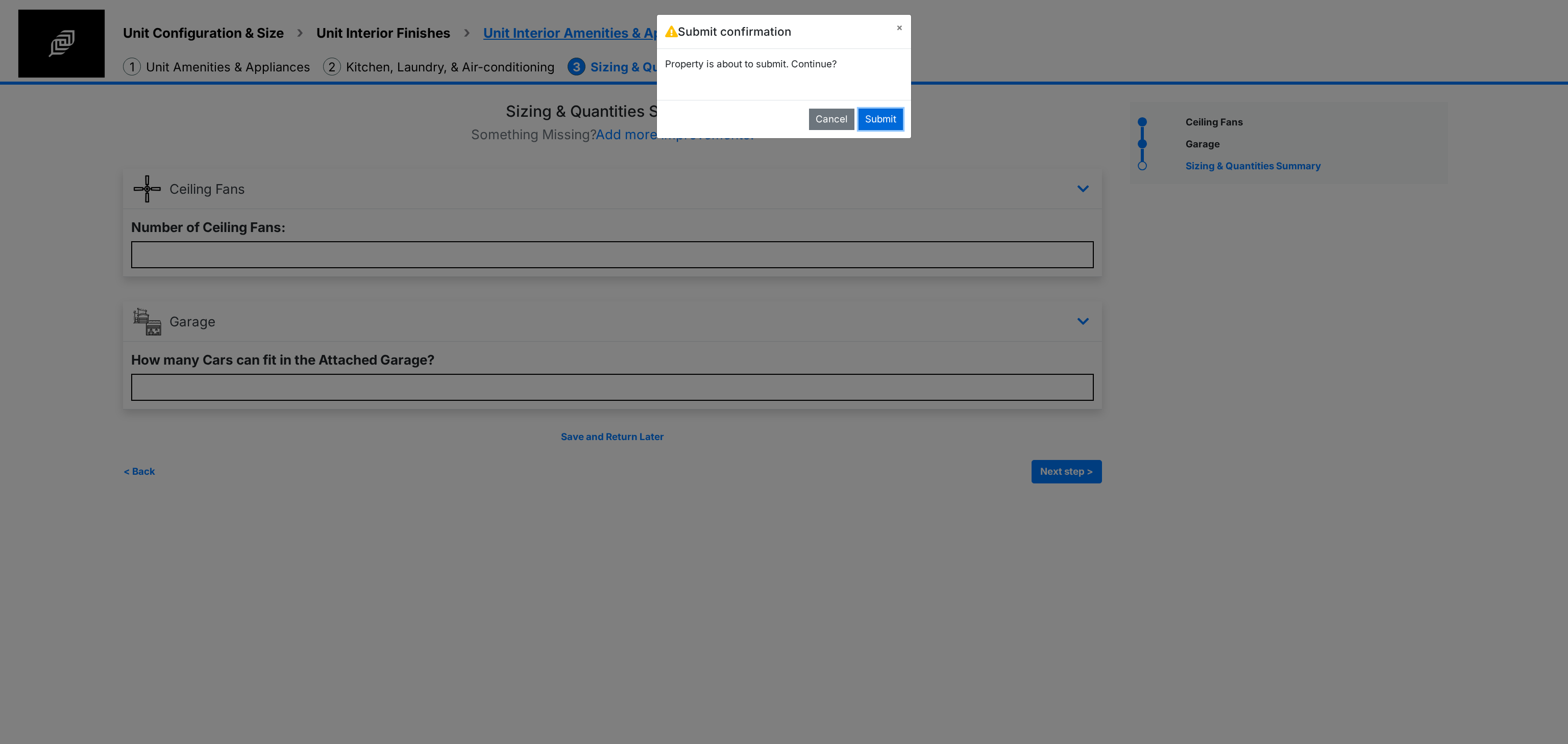
click at [878, 121] on button "Submit" at bounding box center [880, 119] width 44 height 22
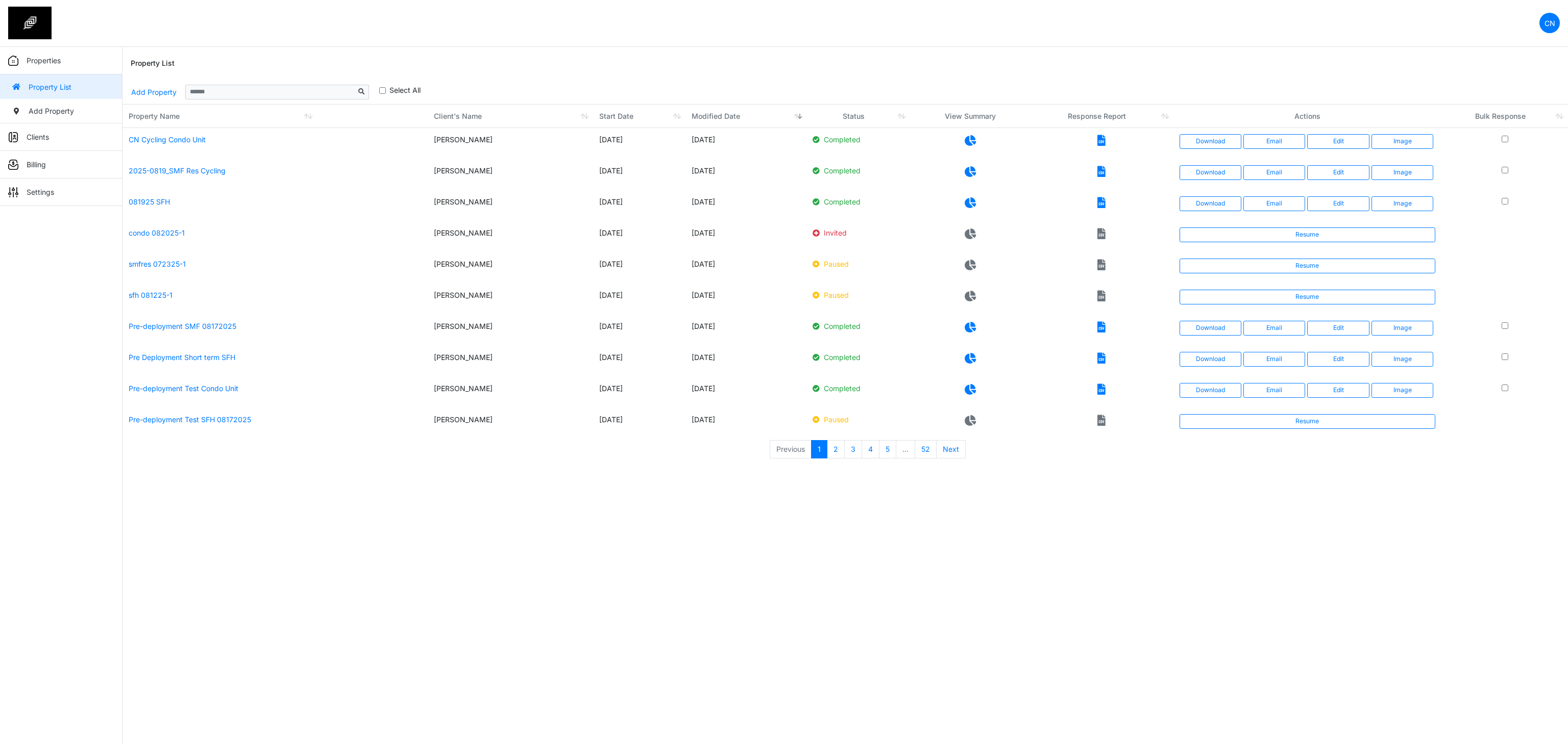
click at [1101, 140] on icon at bounding box center [1101, 140] width 8 height 11
click at [1206, 147] on link "Download" at bounding box center [1211, 142] width 62 height 14
click at [582, 471] on html "CN Change Password Logout Clyton clytonnavarro@gmail.com Properties Property Li…" at bounding box center [784, 235] width 1568 height 471
click at [1070, 471] on html "CN Change Password Logout Clyton clytonnavarro@gmail.com Properties Property Li…" at bounding box center [784, 235] width 1568 height 471
click at [964, 471] on html "CN Change Password Logout Clyton clytonnavarro@gmail.com Properties Property Li…" at bounding box center [784, 235] width 1568 height 471
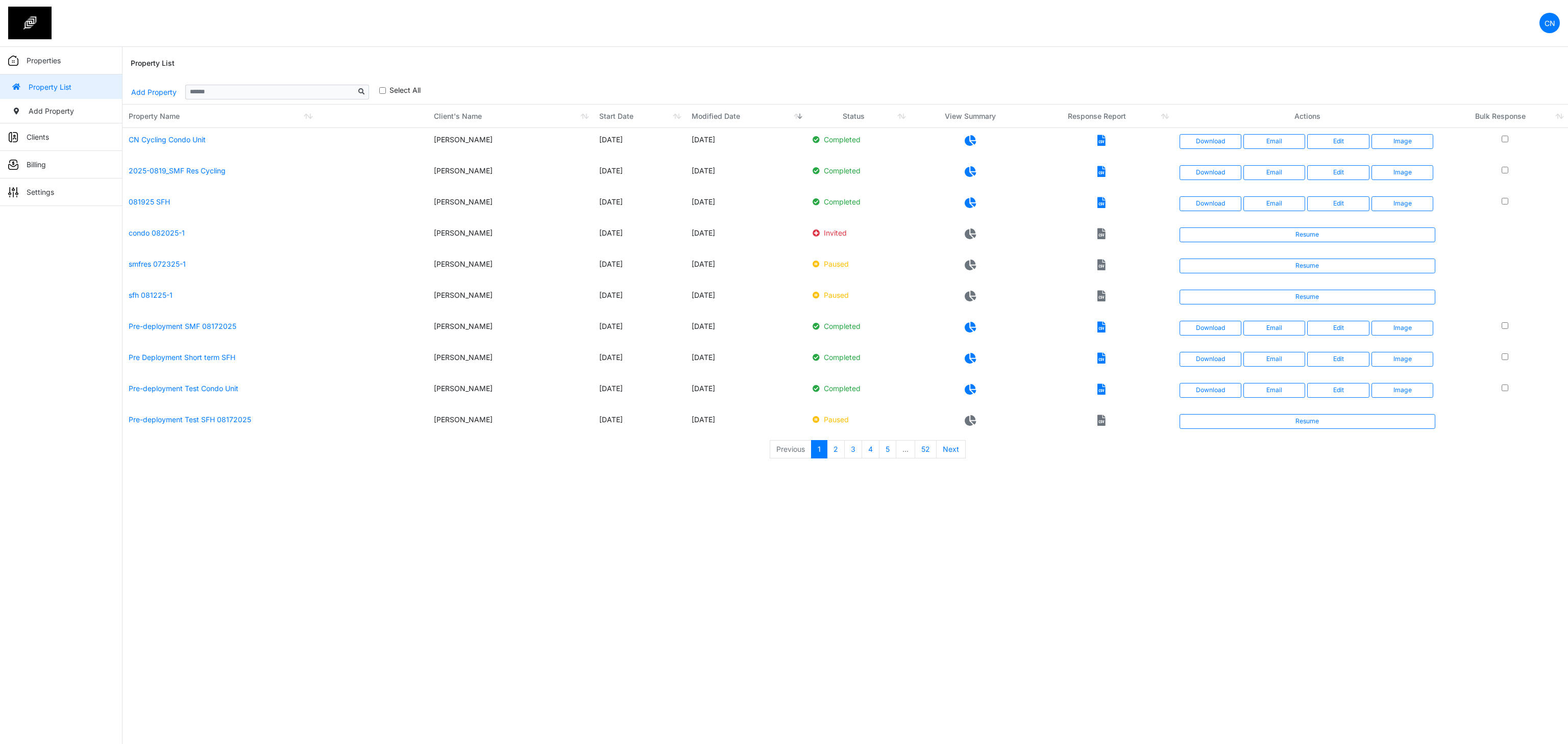
click at [977, 471] on html "CN Change Password Logout Clyton clytonnavarro@gmail.com Properties Property Li…" at bounding box center [784, 235] width 1568 height 471
click at [837, 471] on html "CN Change Password Logout Clyton clytonnavarro@gmail.com Properties Property Li…" at bounding box center [784, 235] width 1568 height 471
click at [148, 90] on link "Add Property" at bounding box center [154, 92] width 46 height 18
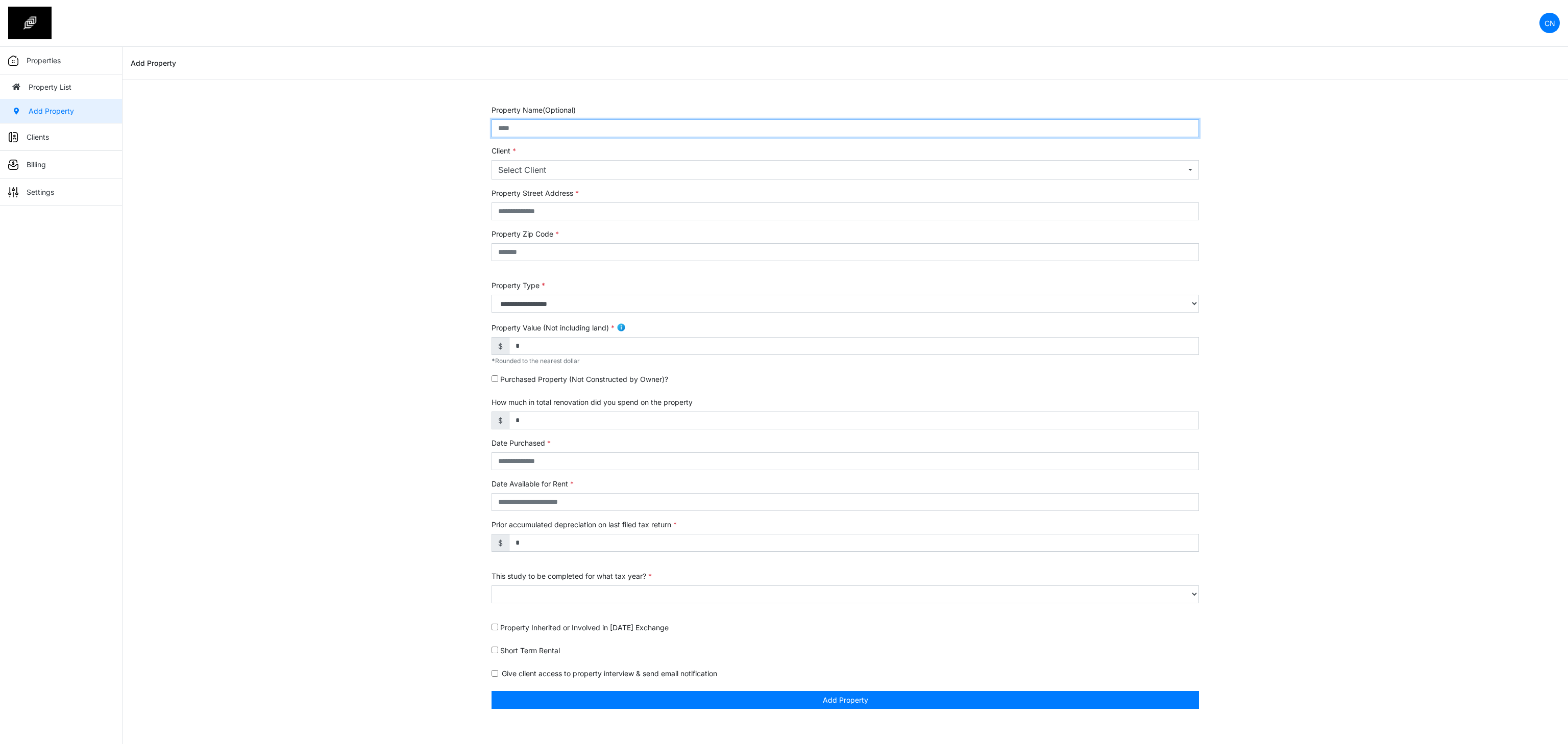
click at [515, 130] on input "text" at bounding box center [845, 128] width 708 height 18
type input "**********"
click at [550, 175] on div "Select Client" at bounding box center [841, 169] width 688 height 13
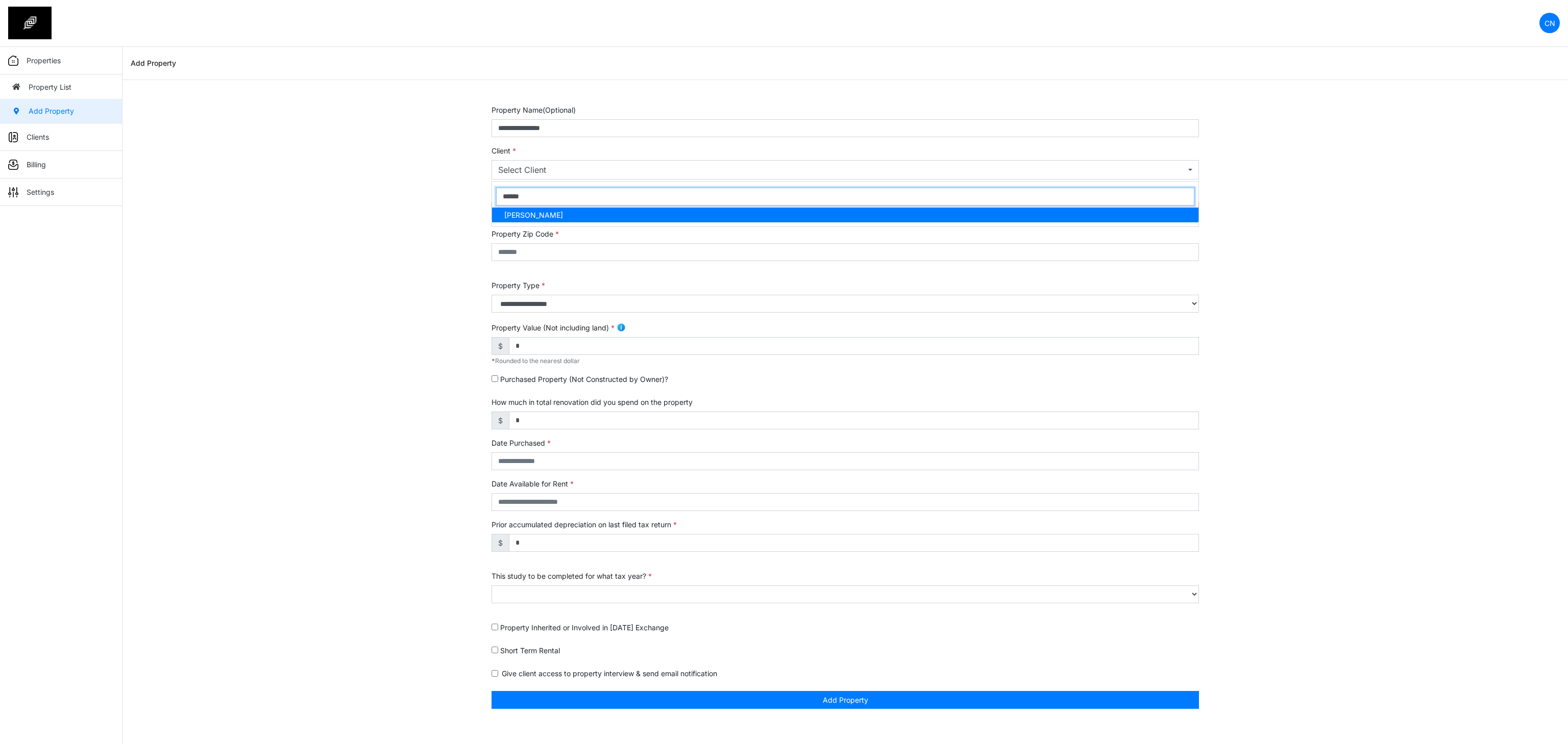
type input "******"
click at [598, 215] on link "[PERSON_NAME]" at bounding box center [845, 215] width 706 height 14
select select "***"
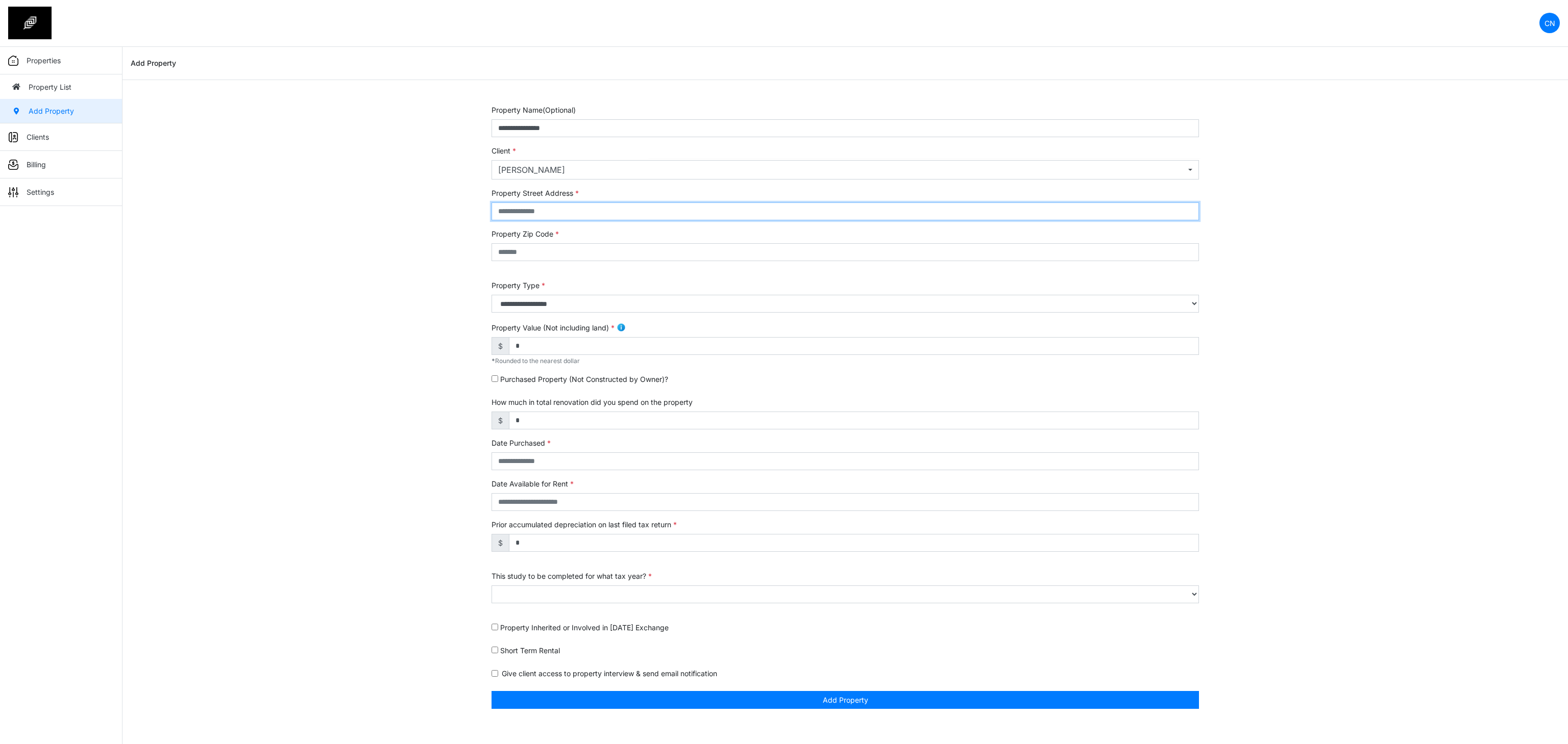
click at [535, 215] on input "text" at bounding box center [845, 211] width 708 height 18
type input "******"
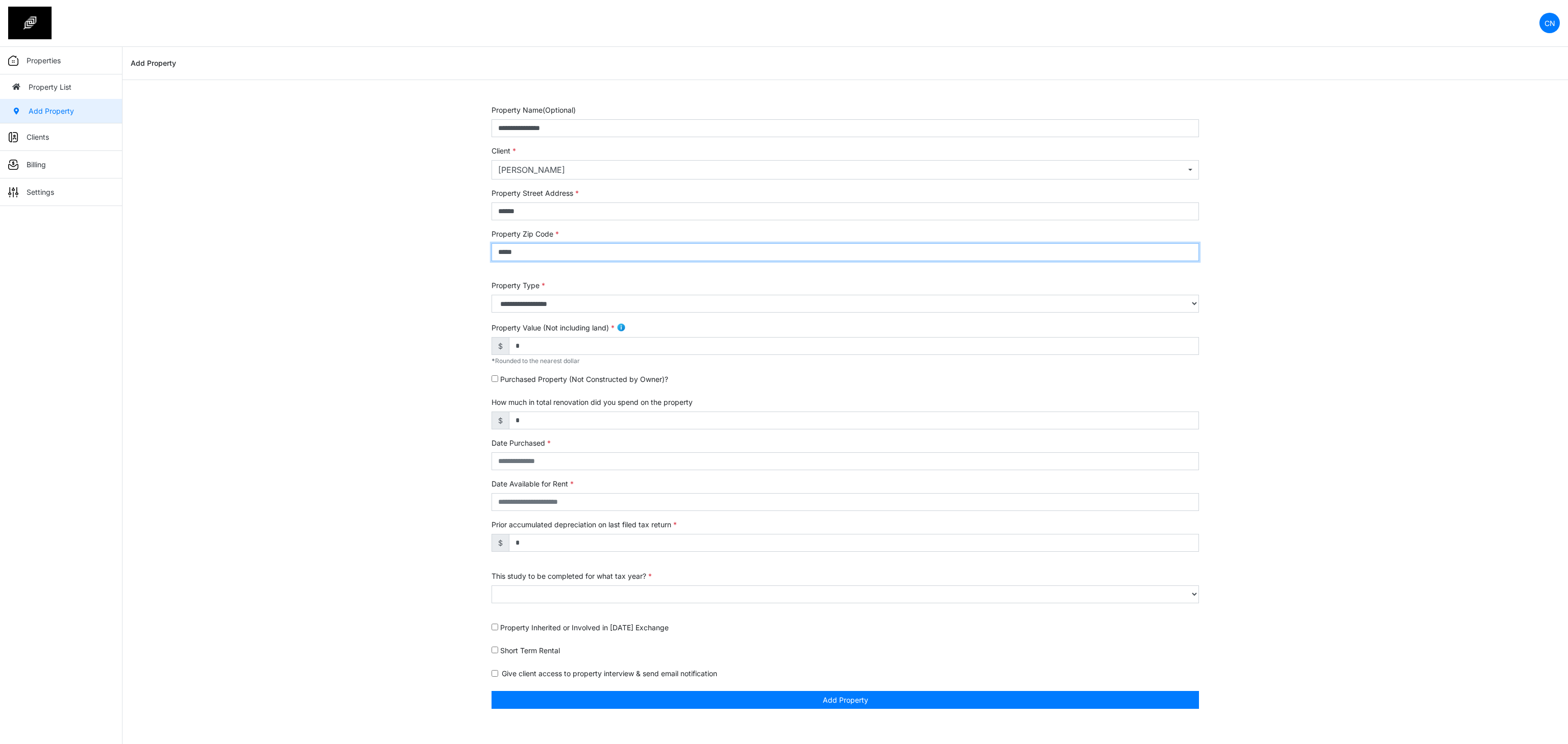
type input "*****"
click at [547, 301] on select "**********" at bounding box center [845, 303] width 708 height 18
click at [342, 328] on div "**********" at bounding box center [845, 413] width 1445 height 616
drag, startPoint x: 526, startPoint y: 349, endPoint x: 452, endPoint y: 350, distance: 74.0
click at [452, 350] on div "**********" at bounding box center [845, 413] width 1445 height 616
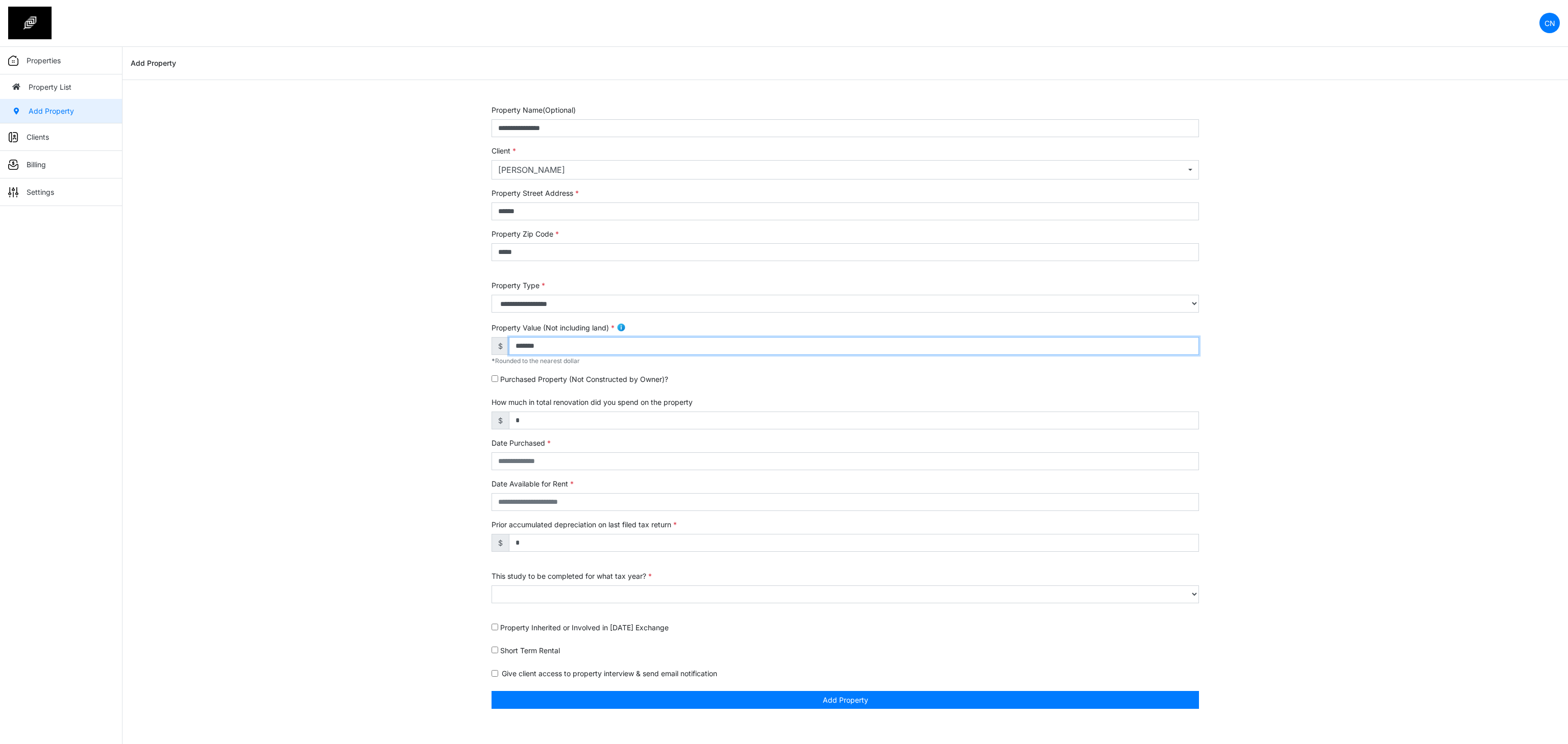
type input "*******"
click at [525, 457] on input "text" at bounding box center [845, 461] width 708 height 18
click at [527, 395] on td "5" at bounding box center [525, 393] width 14 height 12
type input "**********"
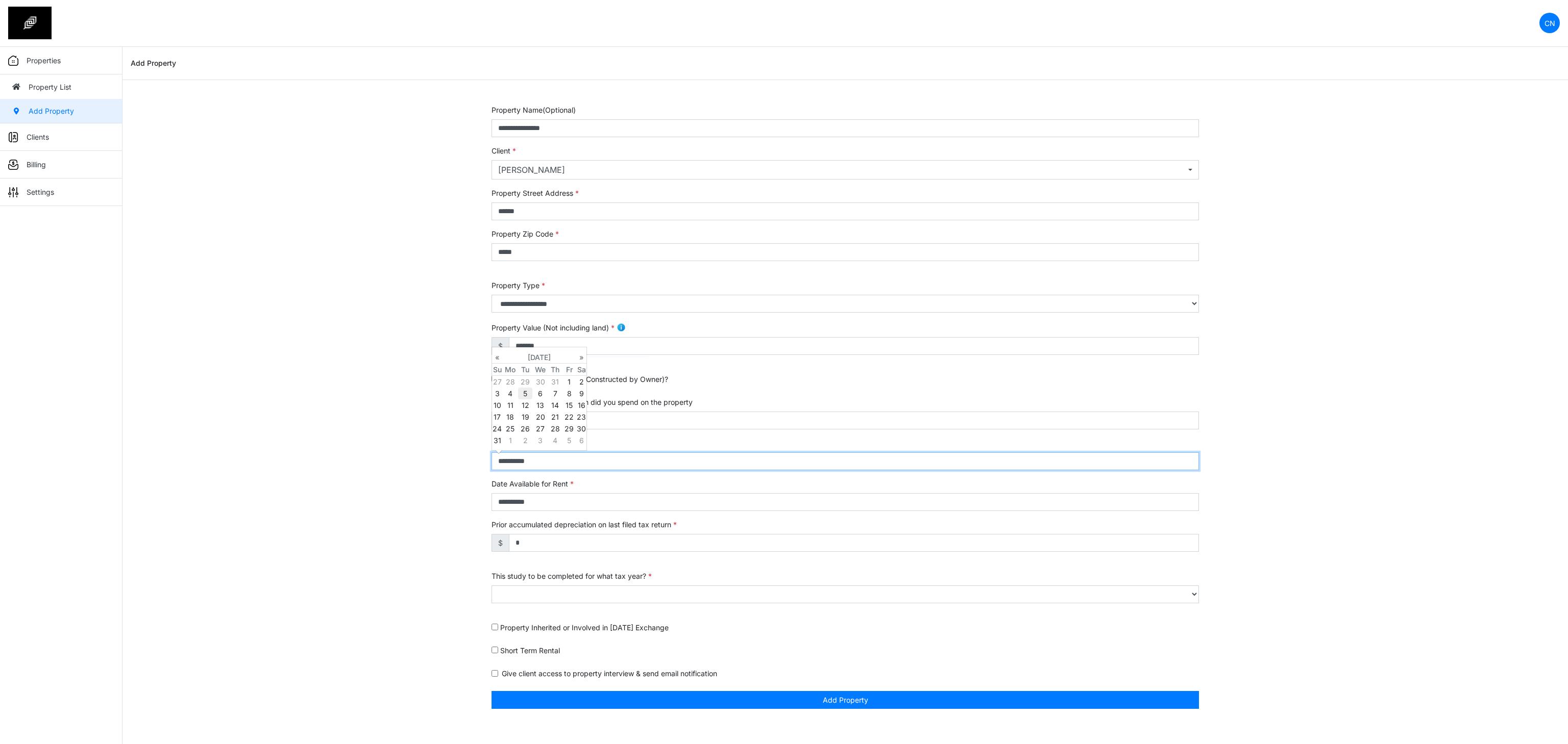
select select "****"
click at [413, 464] on div "**********" at bounding box center [845, 413] width 1445 height 616
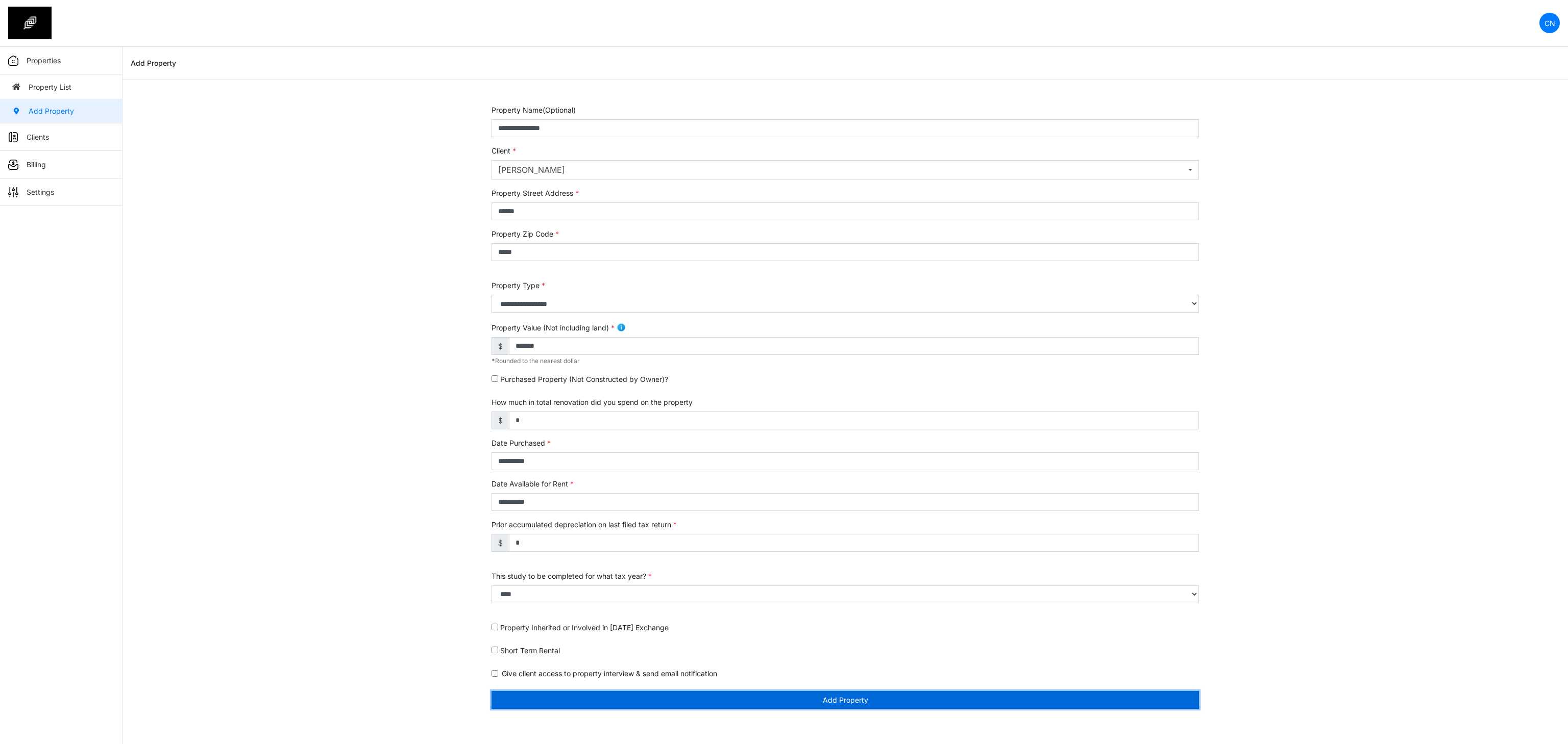
click at [622, 698] on button "Add Property" at bounding box center [845, 700] width 708 height 18
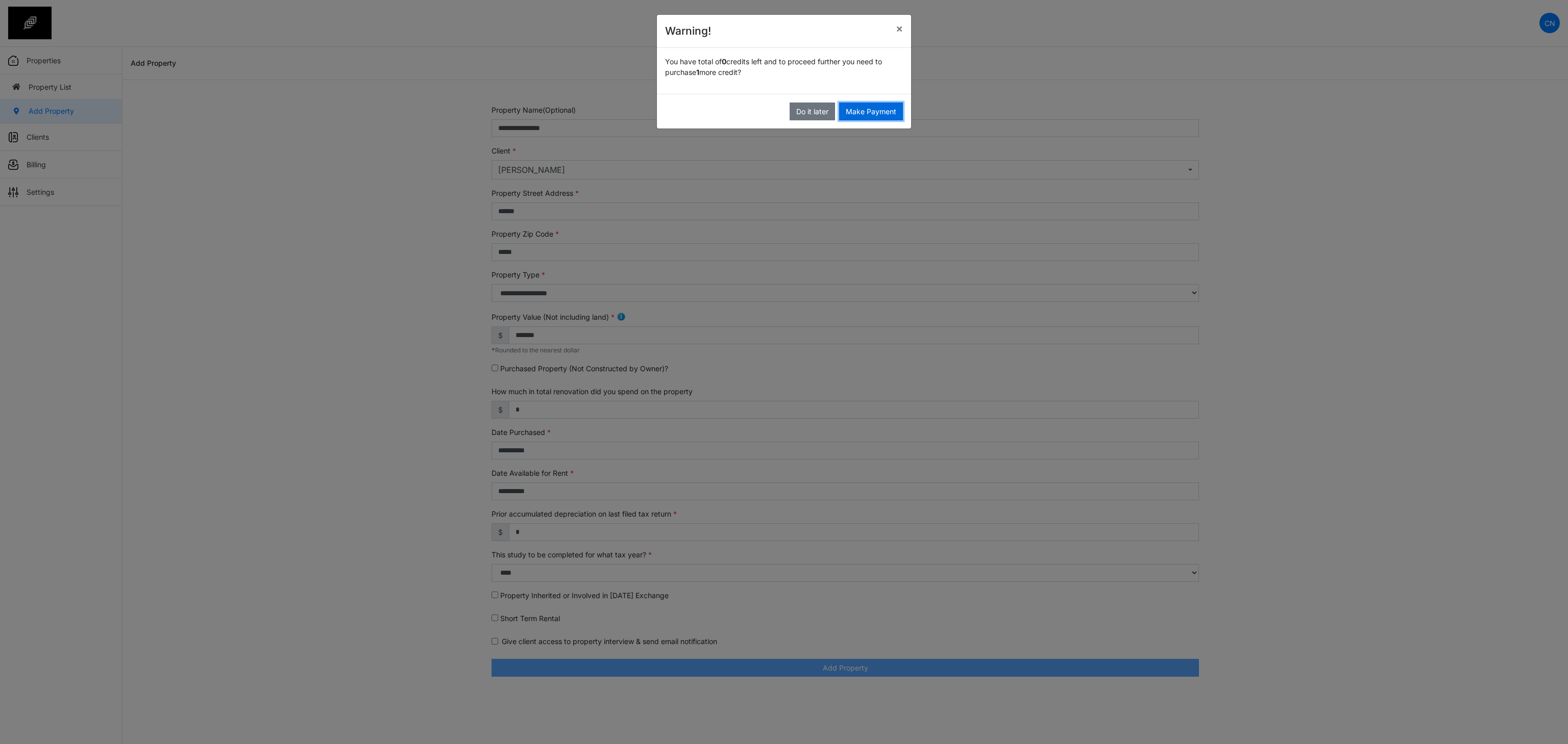
click at [866, 105] on button "Make Payment" at bounding box center [870, 111] width 64 height 18
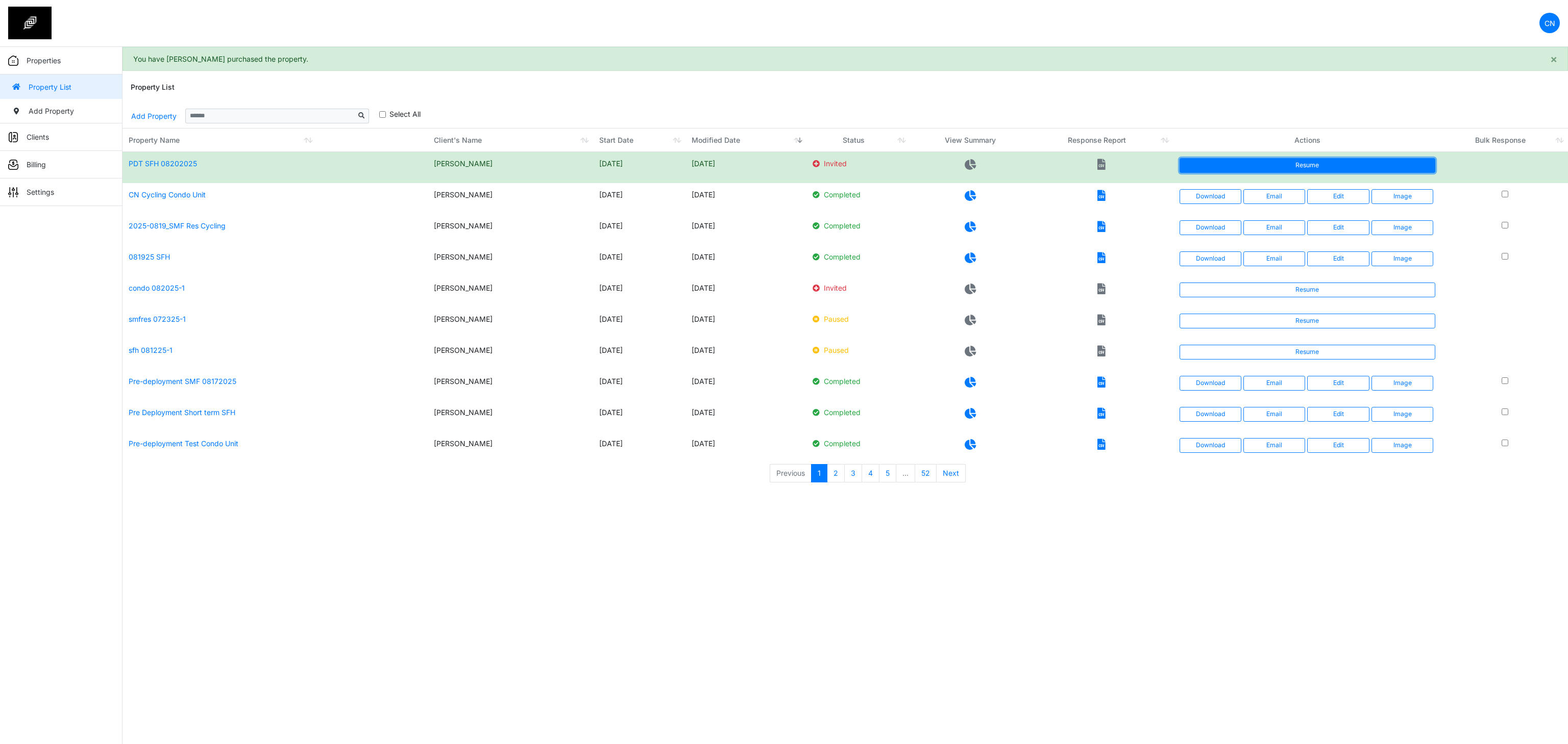
click at [1279, 165] on link "Resume" at bounding box center [1308, 165] width 256 height 14
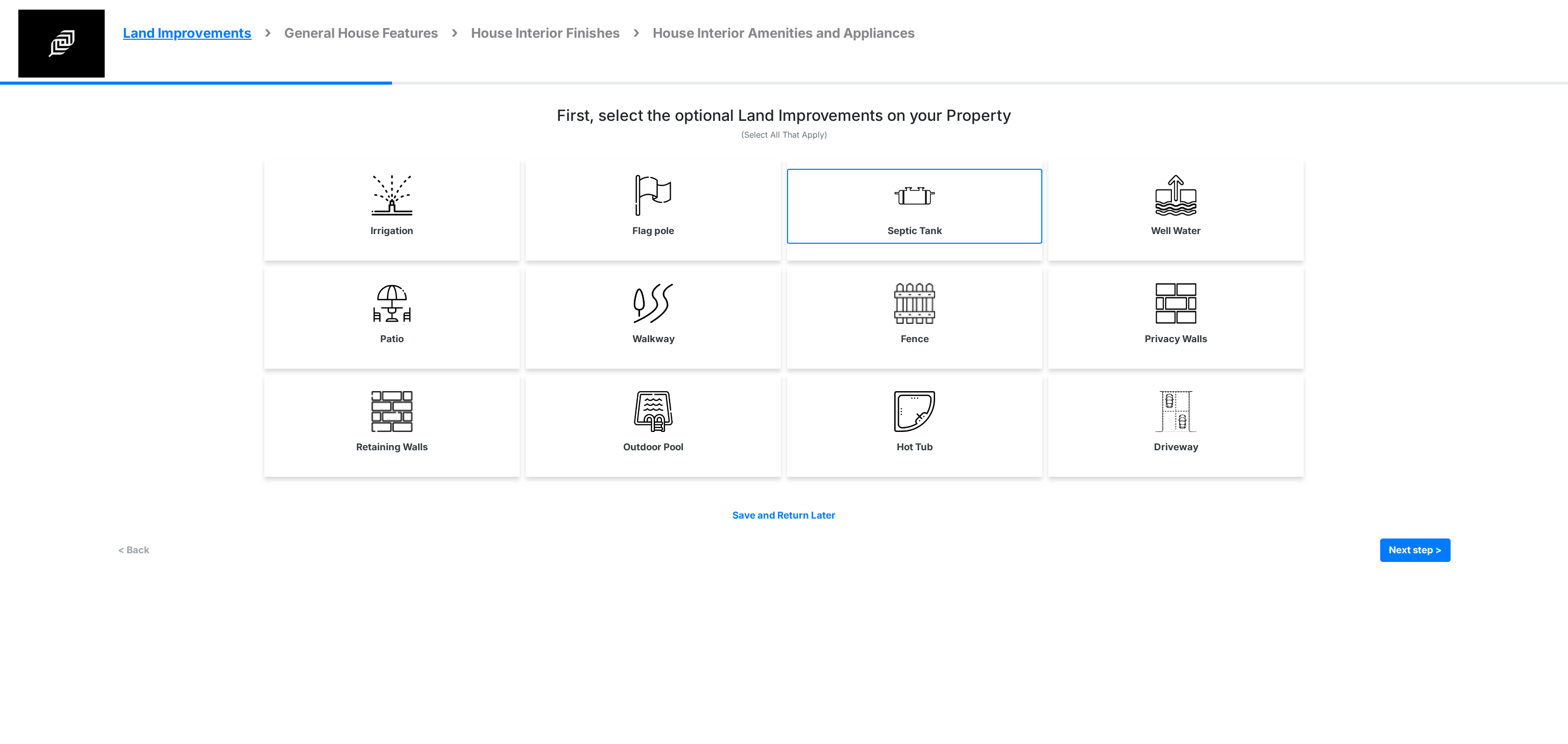
click at [984, 215] on link "Septic Tank" at bounding box center [915, 206] width 255 height 74
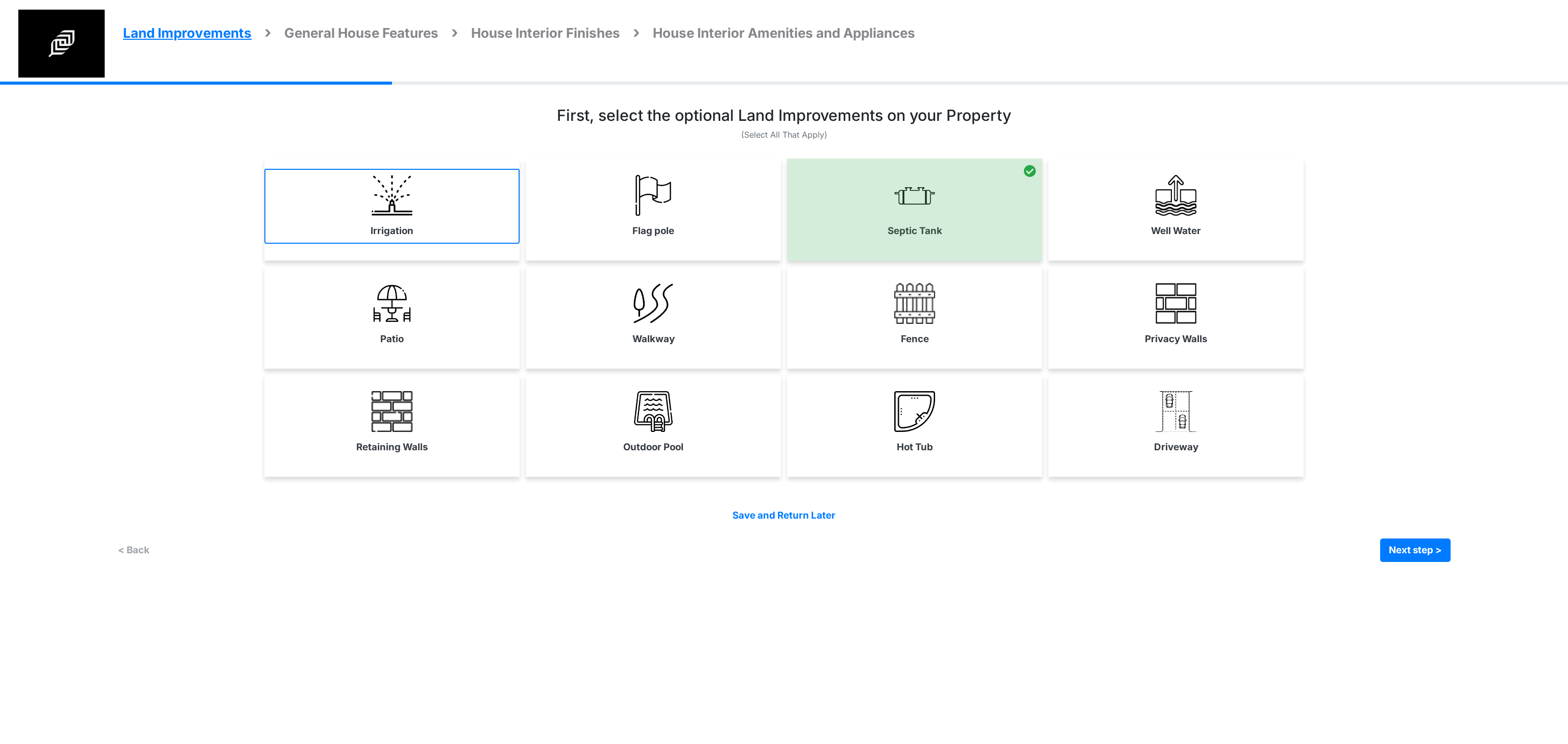
click at [464, 219] on link "Irrigation" at bounding box center [392, 206] width 255 height 74
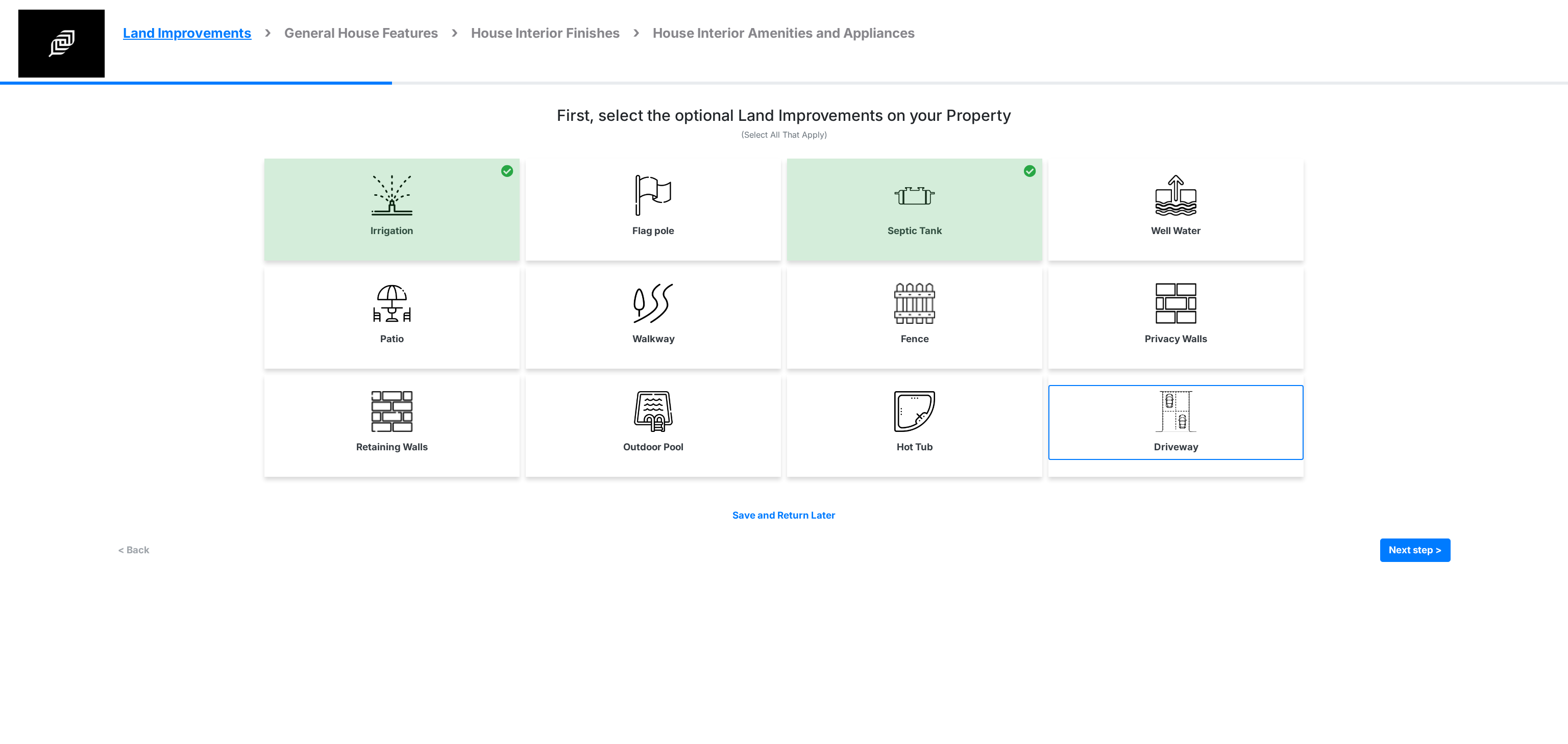
click at [1137, 415] on link "Driveway" at bounding box center [1176, 422] width 255 height 74
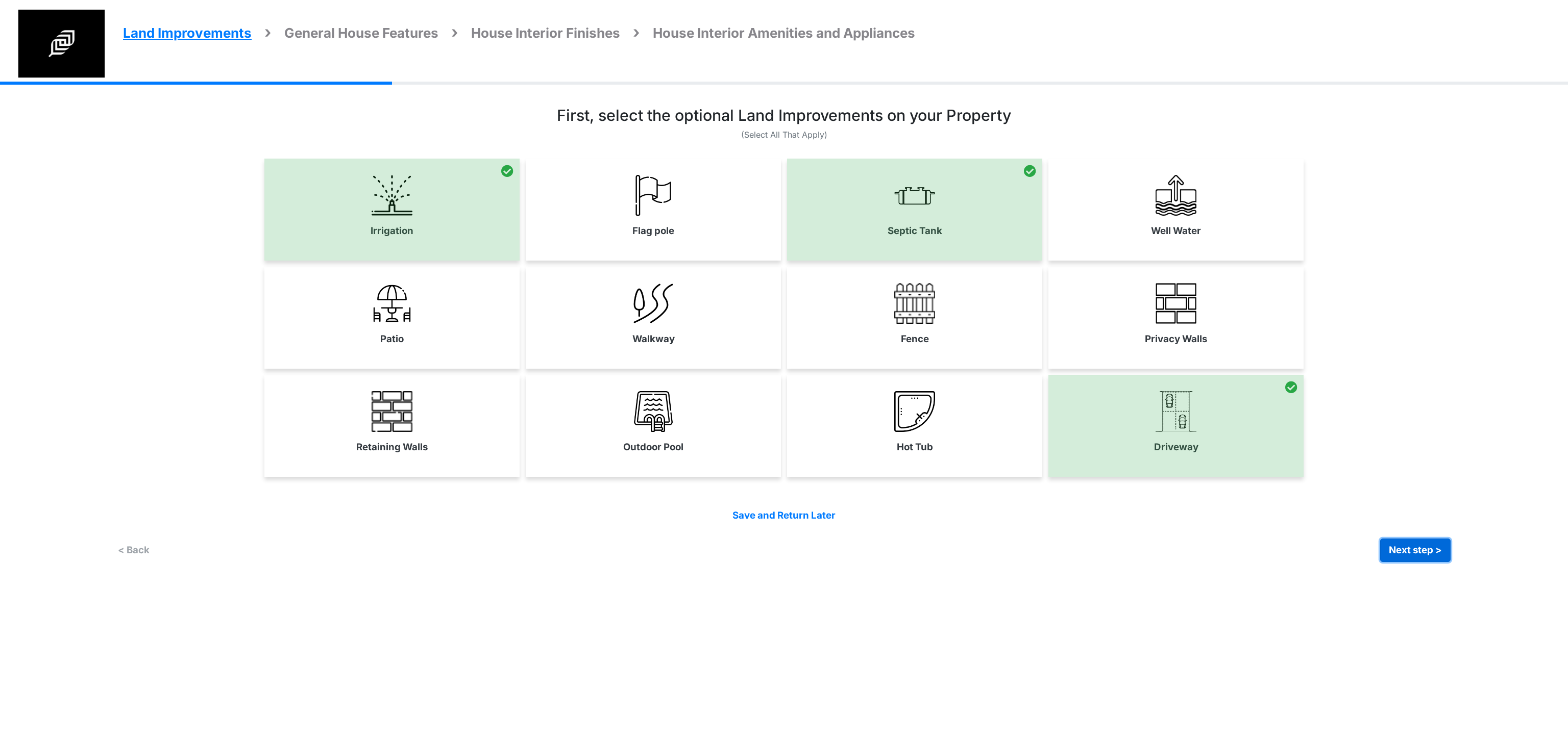
click at [1429, 554] on button "Next step >" at bounding box center [1415, 550] width 71 height 24
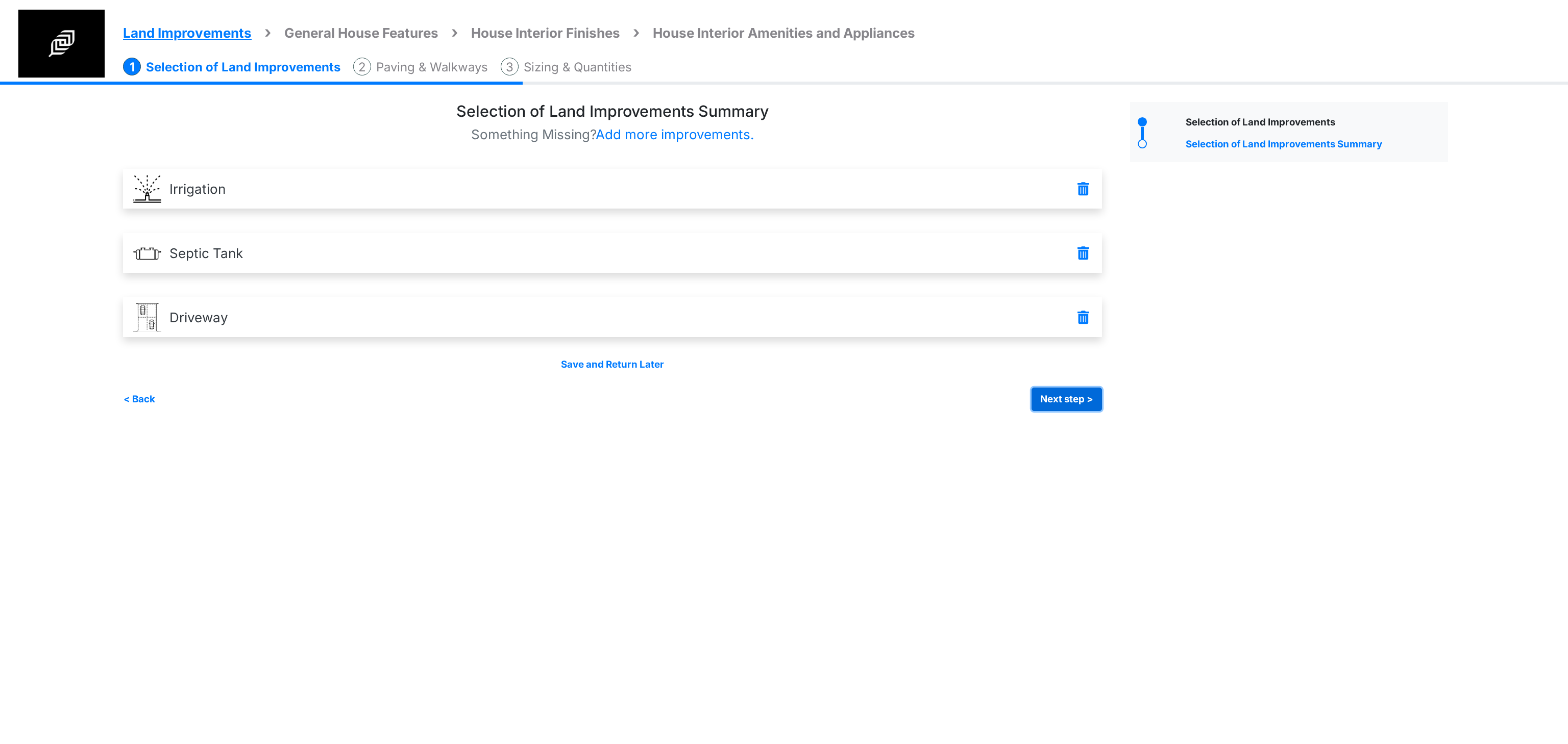
click at [1070, 401] on button "Next step >" at bounding box center [1066, 399] width 71 height 24
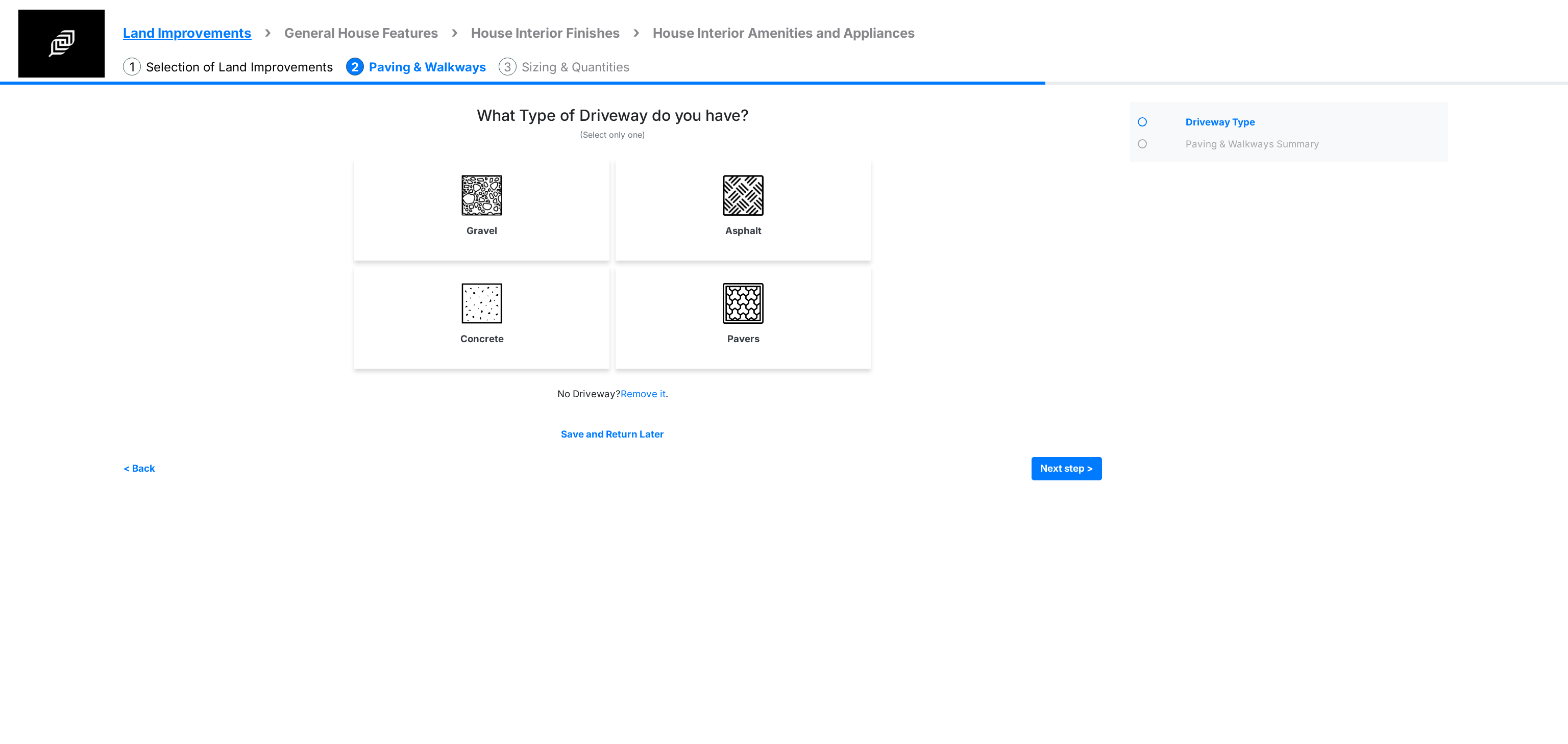
click at [749, 225] on label "Asphalt" at bounding box center [743, 231] width 36 height 14
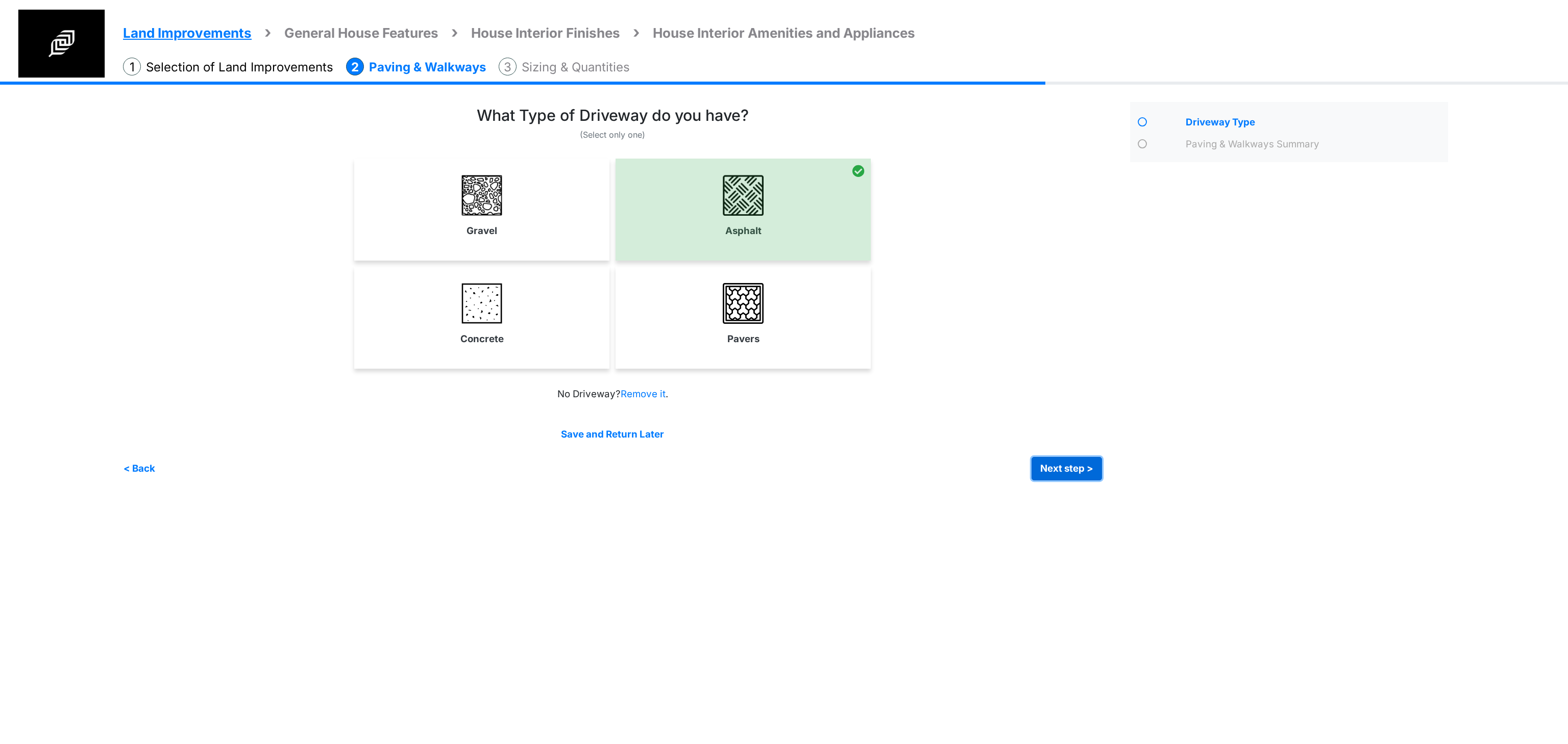
click at [1060, 460] on button "Next step >" at bounding box center [1066, 469] width 71 height 24
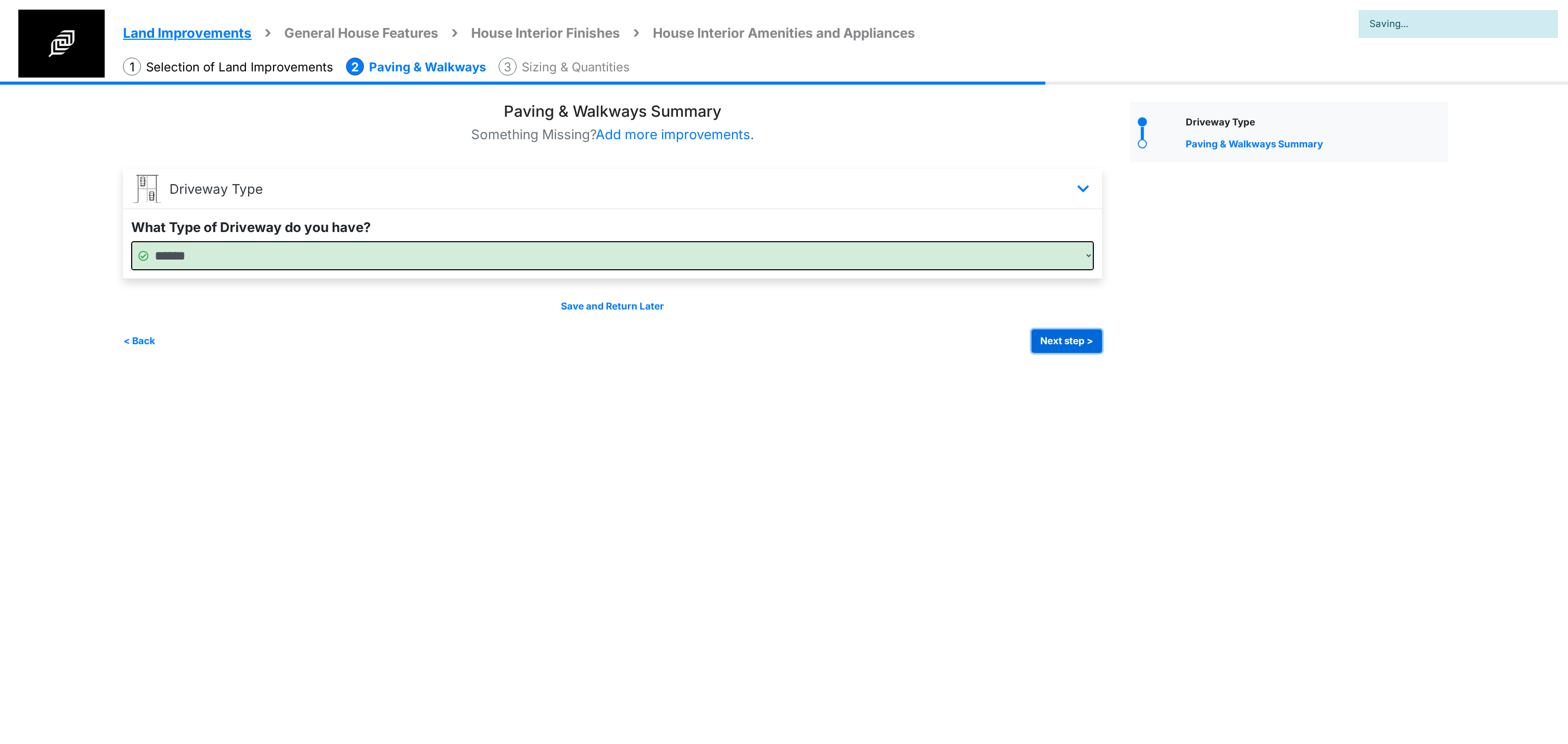
click at [1078, 335] on button "Next step >" at bounding box center [1066, 341] width 71 height 24
